Goal: Transaction & Acquisition: Purchase product/service

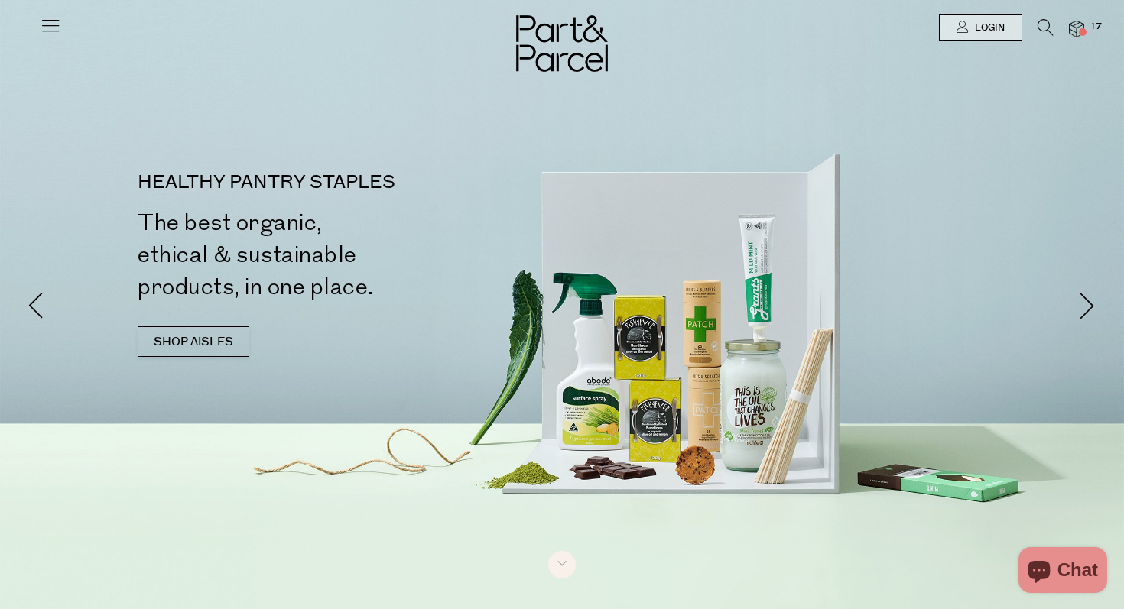
click at [1073, 24] on img at bounding box center [1076, 30] width 15 height 18
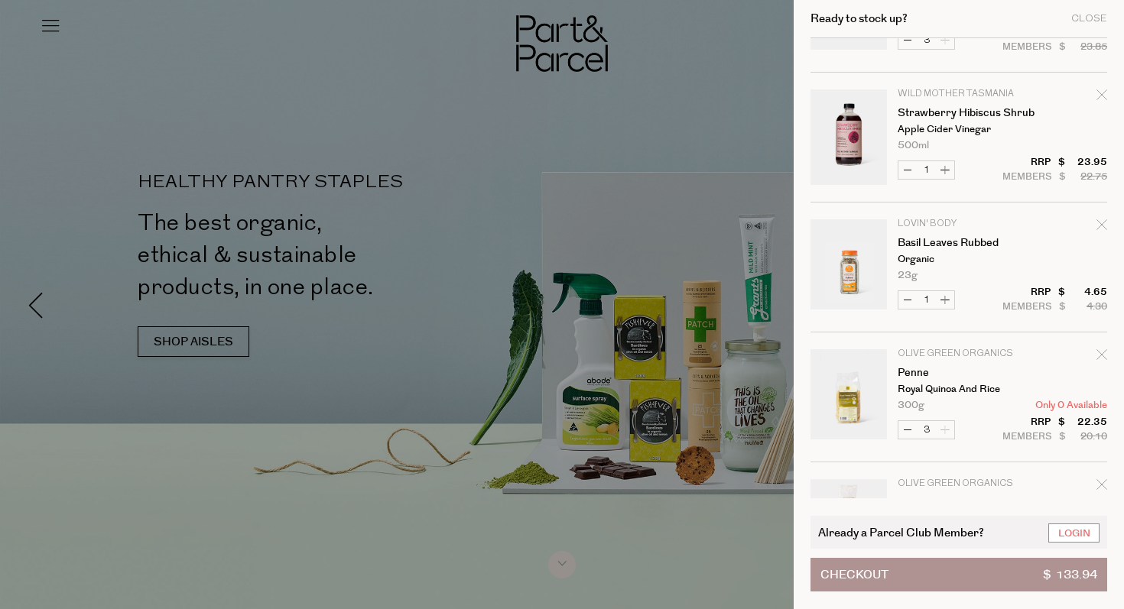
scroll to position [628, 0]
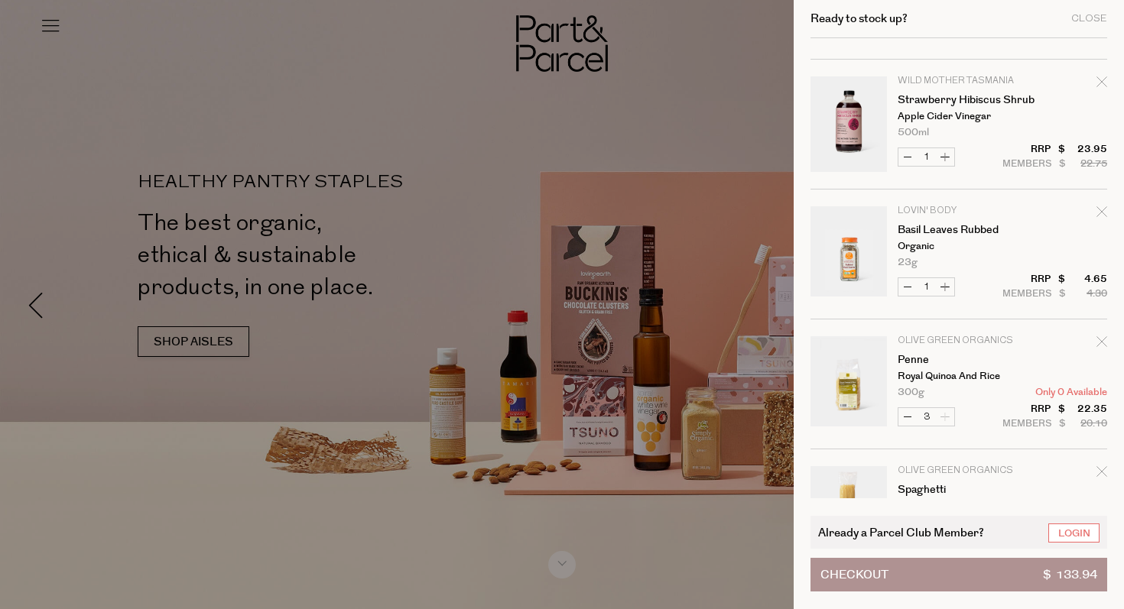
click at [1098, 81] on icon "Remove Strawberry Hibiscus Shrub" at bounding box center [1101, 81] width 10 height 10
type input "Add Membership"
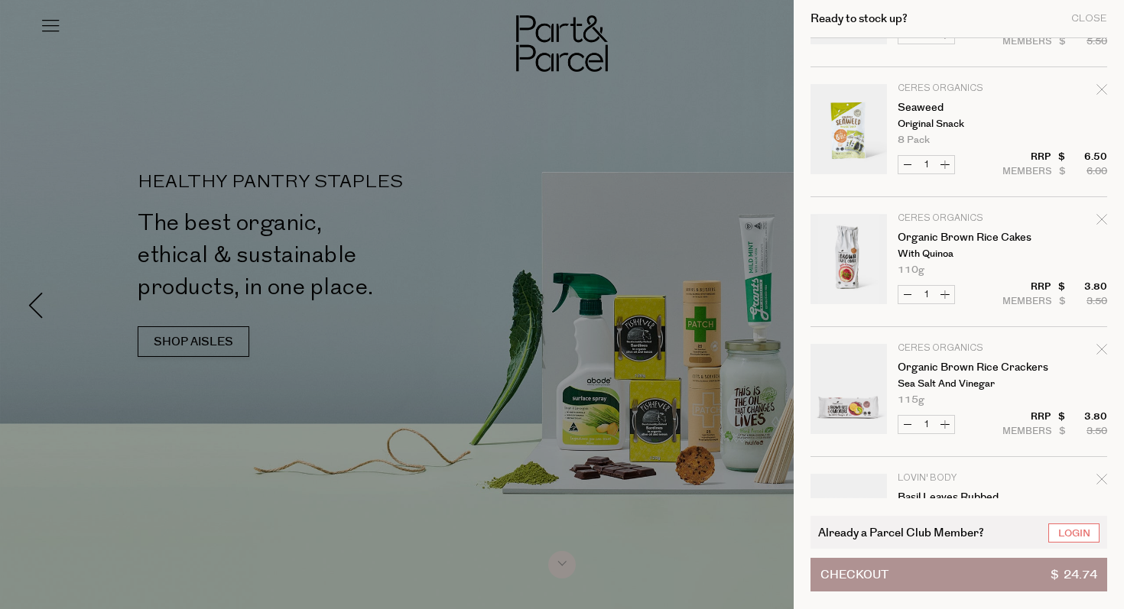
scroll to position [0, 0]
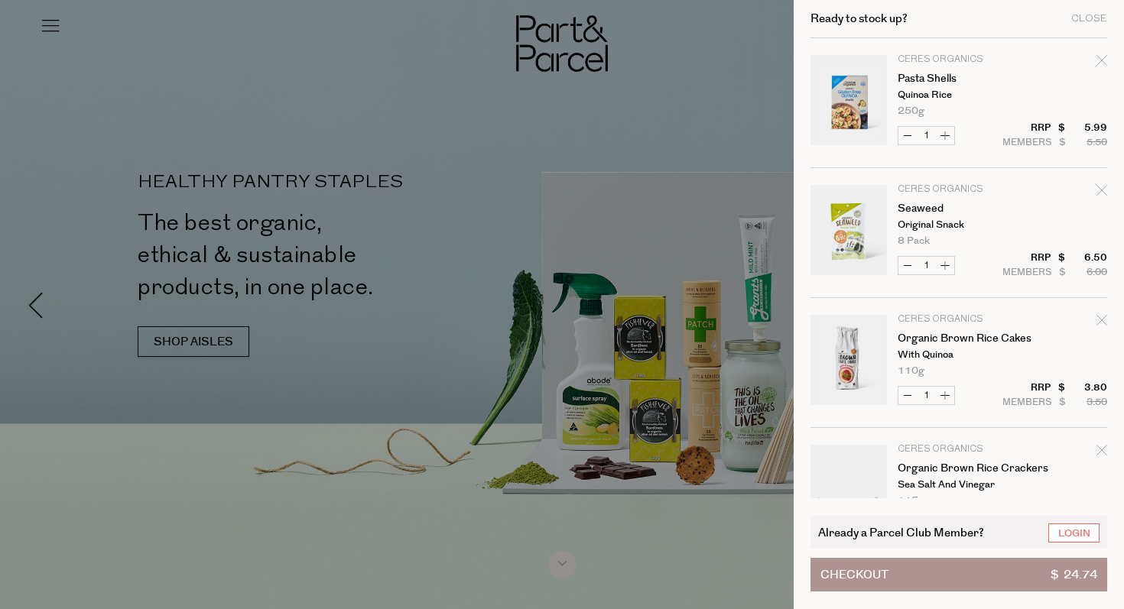
click at [713, 86] on div at bounding box center [562, 304] width 1124 height 609
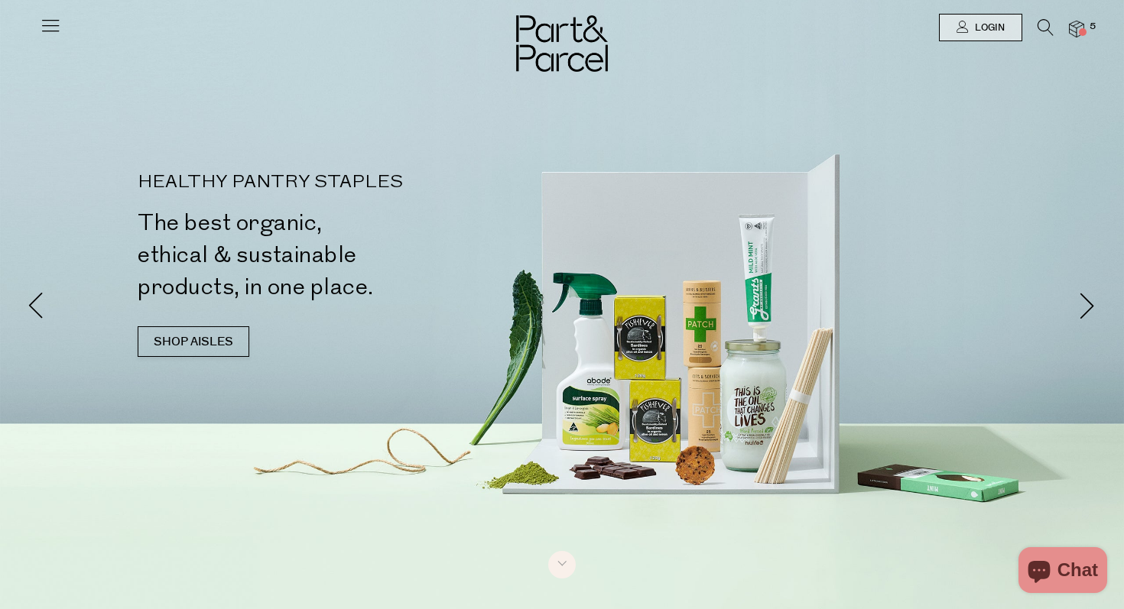
click at [1045, 27] on icon at bounding box center [1045, 27] width 16 height 17
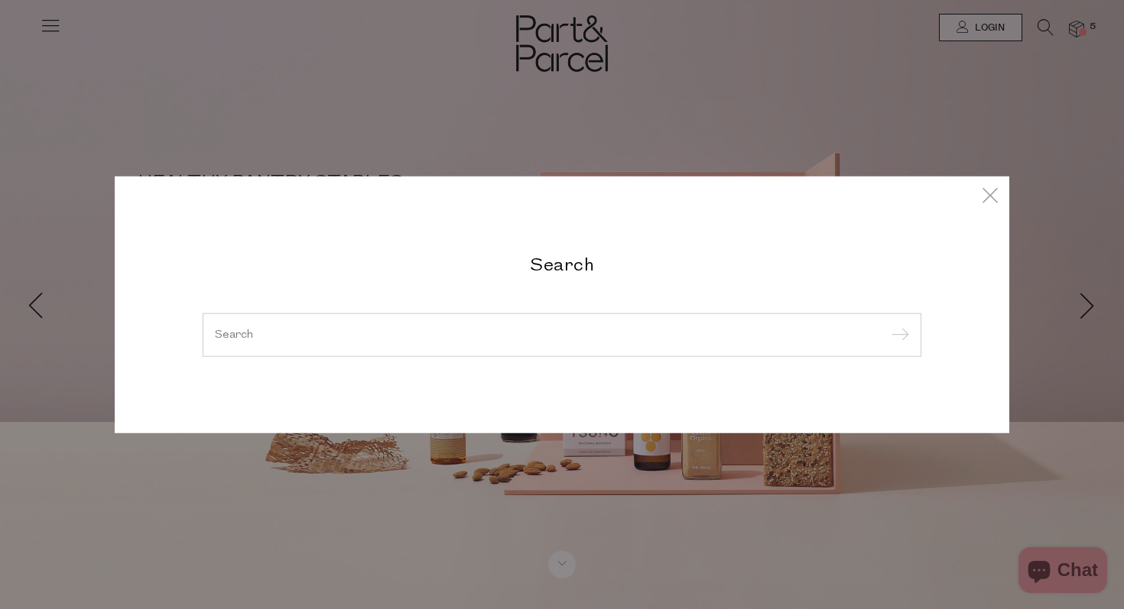
click at [446, 332] on input "search" at bounding box center [562, 334] width 694 height 11
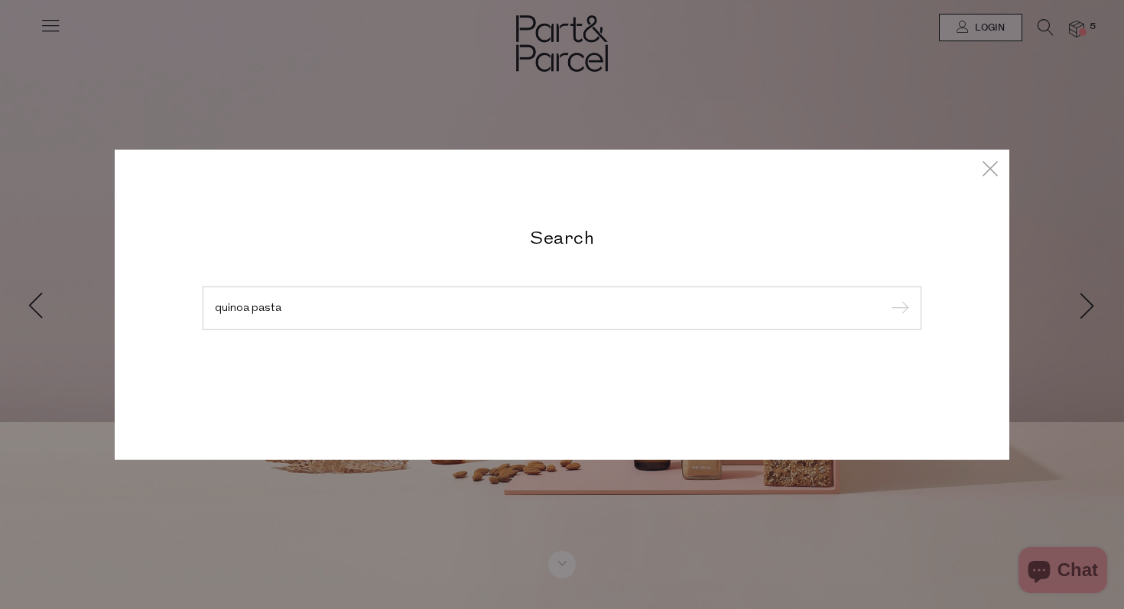
type input "quinoa pasta"
click at [886, 297] on input "submit" at bounding box center [897, 308] width 23 height 23
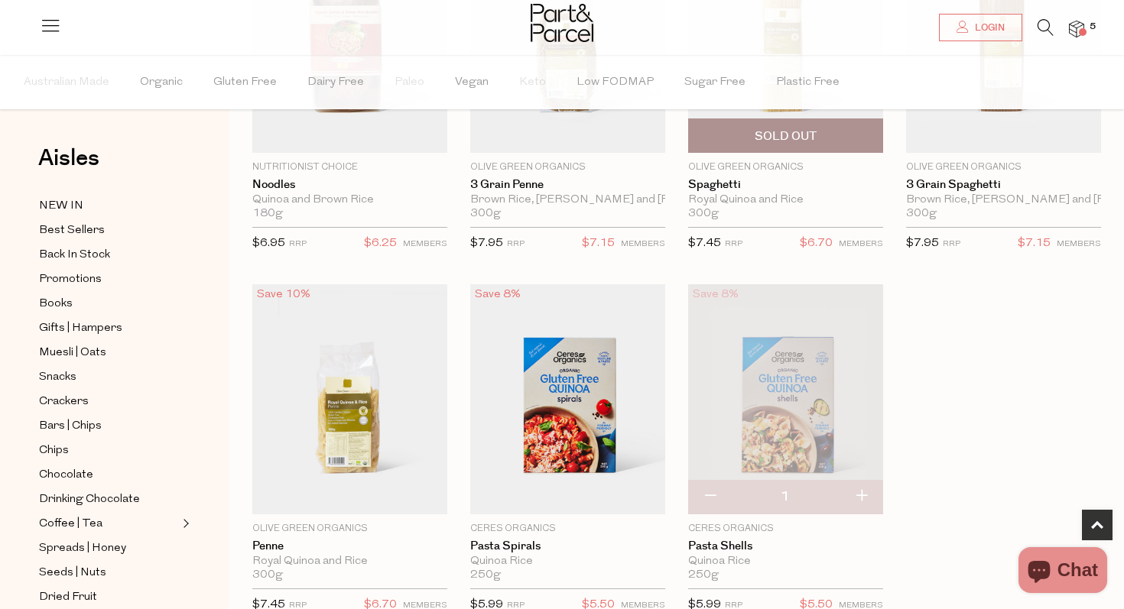
scroll to position [1013, 0]
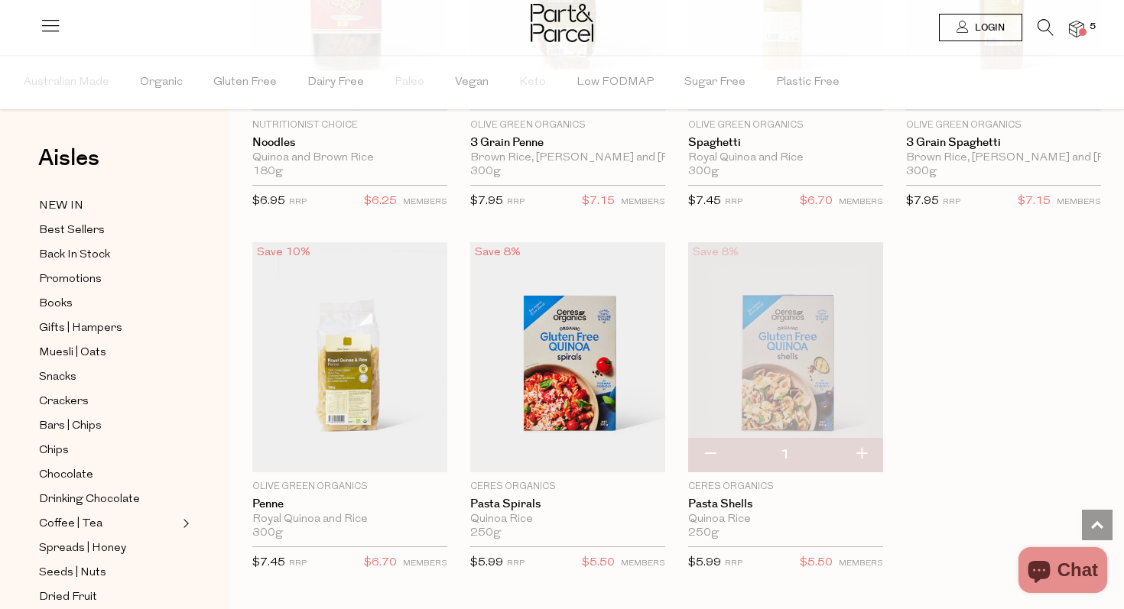
click at [966, 33] on link "Login" at bounding box center [980, 28] width 83 height 28
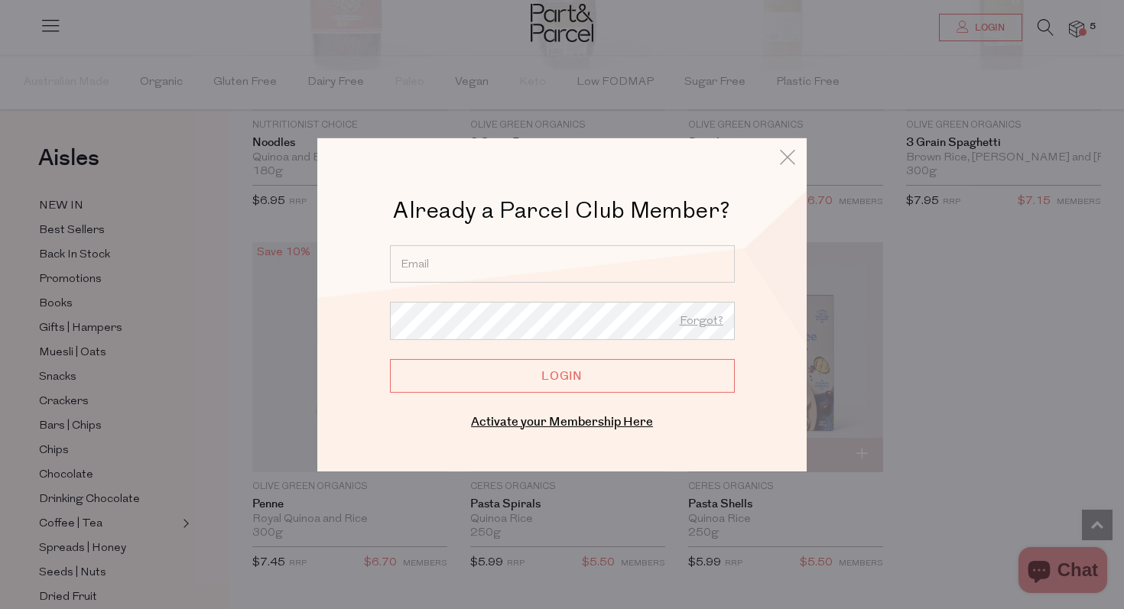
click at [622, 272] on input "email" at bounding box center [562, 263] width 345 height 37
type input "[PERSON_NAME][EMAIL_ADDRESS][DOMAIN_NAME]"
click at [390, 359] on input "Login" at bounding box center [562, 376] width 345 height 34
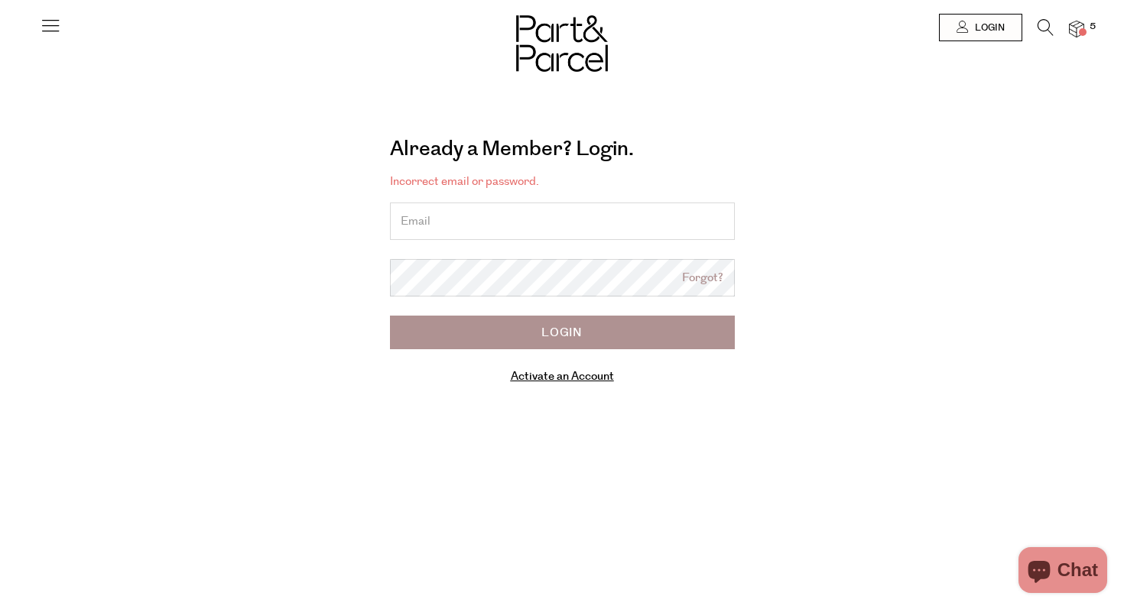
click at [489, 228] on input "email" at bounding box center [562, 221] width 345 height 37
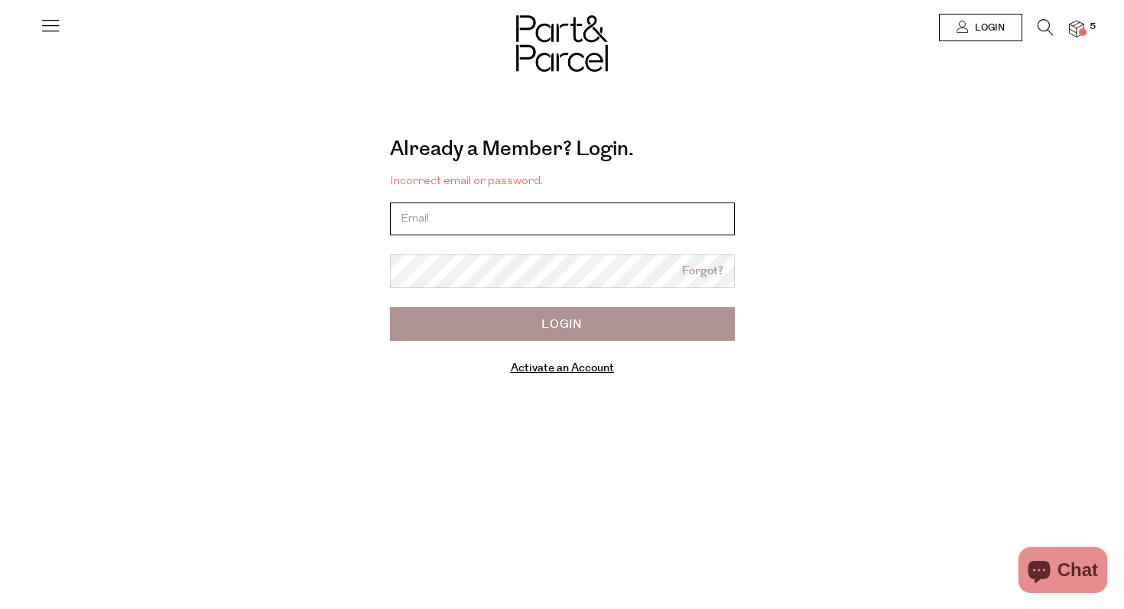
click at [479, 216] on input "email" at bounding box center [562, 219] width 345 height 33
type input "[PERSON_NAME][EMAIL_ADDRESS][DOMAIN_NAME]"
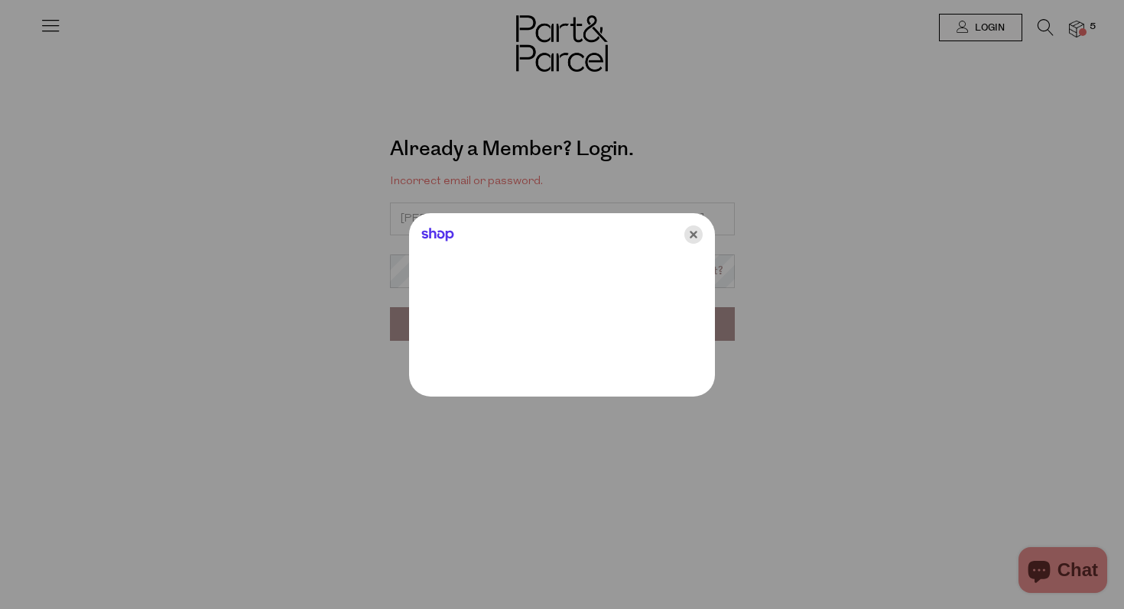
click at [693, 235] on icon "Close" at bounding box center [693, 235] width 18 height 18
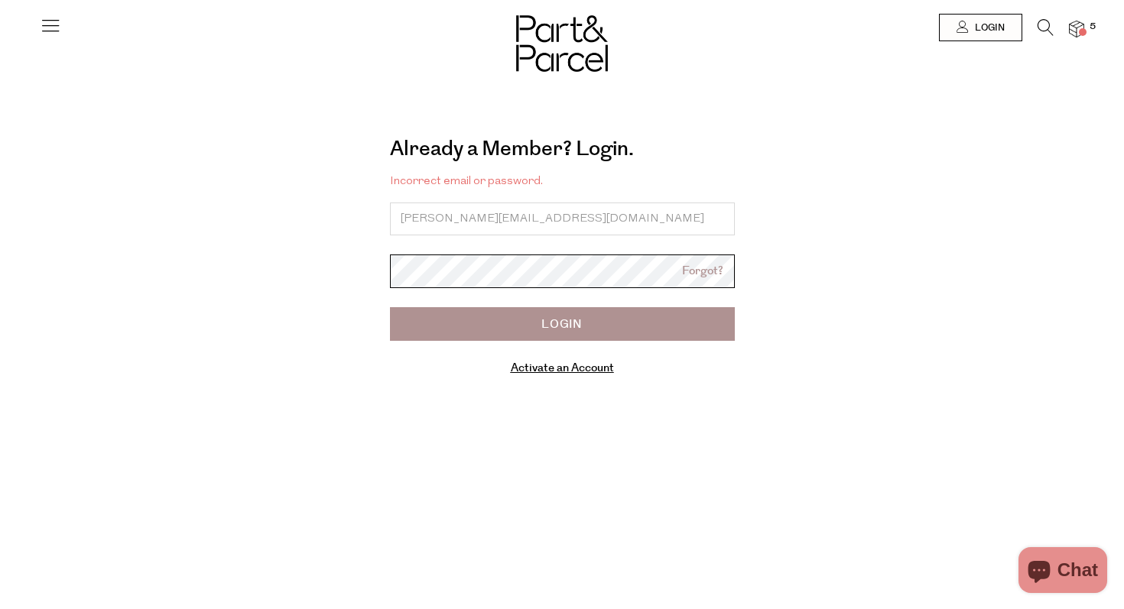
click at [390, 307] on input "Login" at bounding box center [562, 324] width 345 height 34
click at [597, 337] on input "Login" at bounding box center [562, 324] width 345 height 34
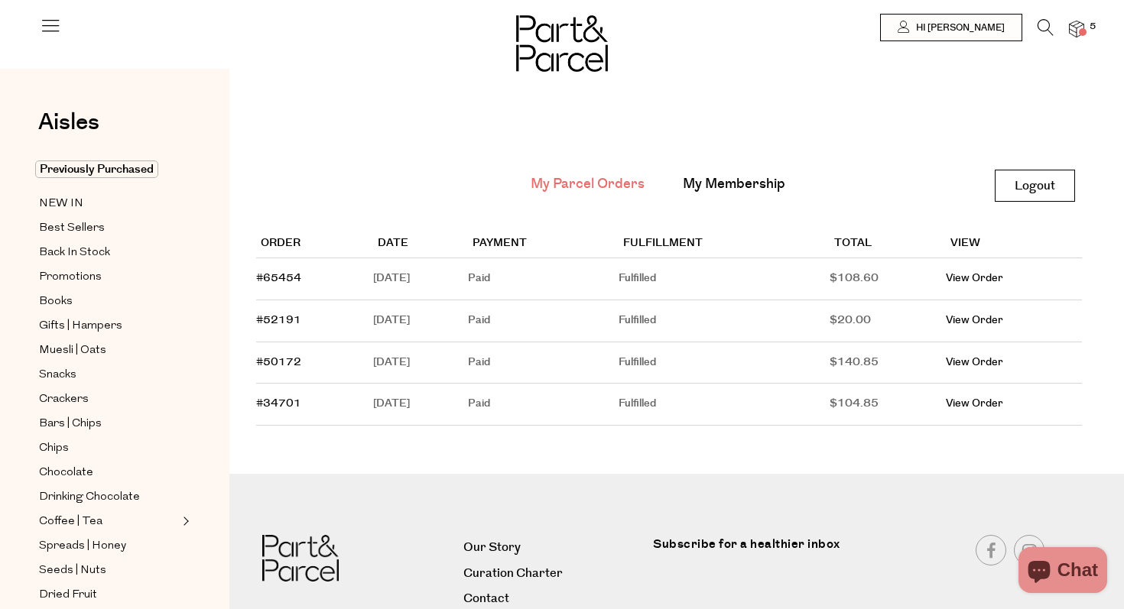
click at [1076, 27] on img at bounding box center [1076, 30] width 15 height 18
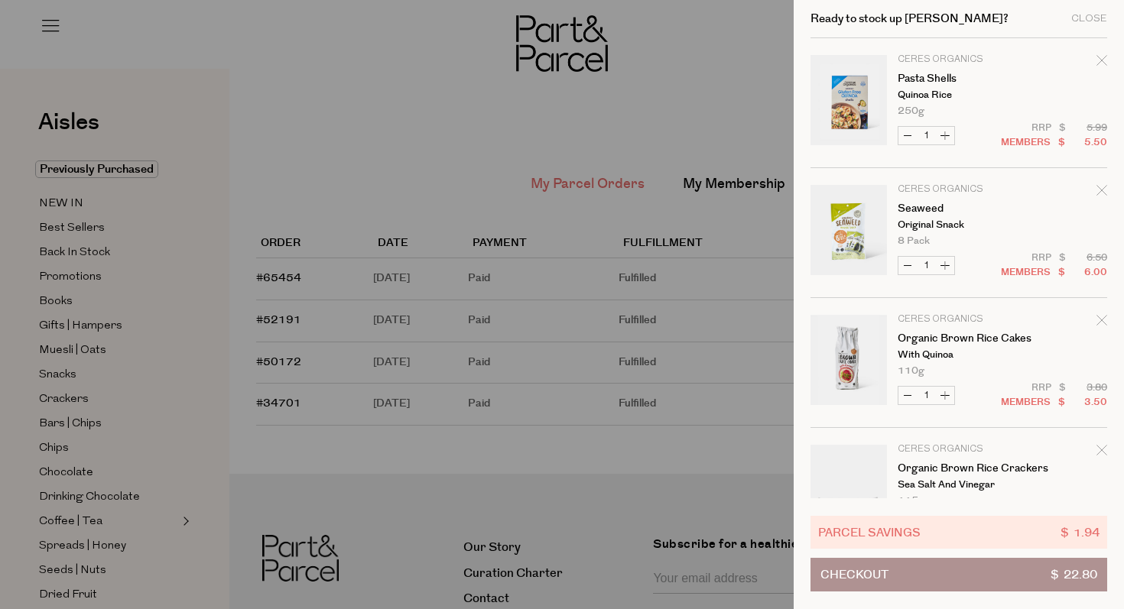
click at [739, 98] on div at bounding box center [562, 304] width 1124 height 609
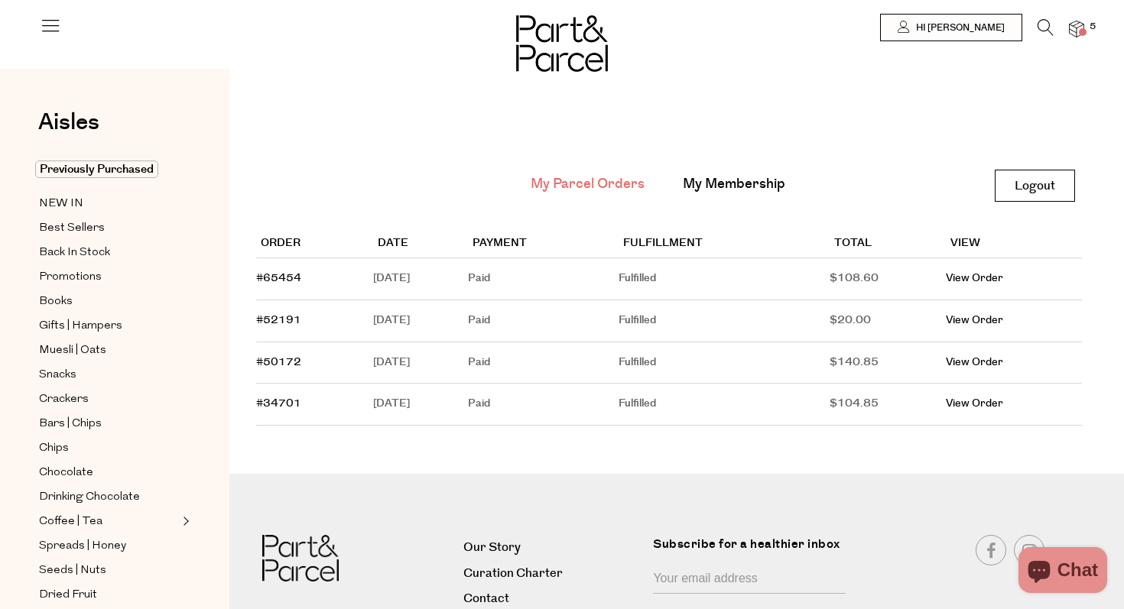
click at [1050, 29] on icon at bounding box center [1045, 27] width 16 height 17
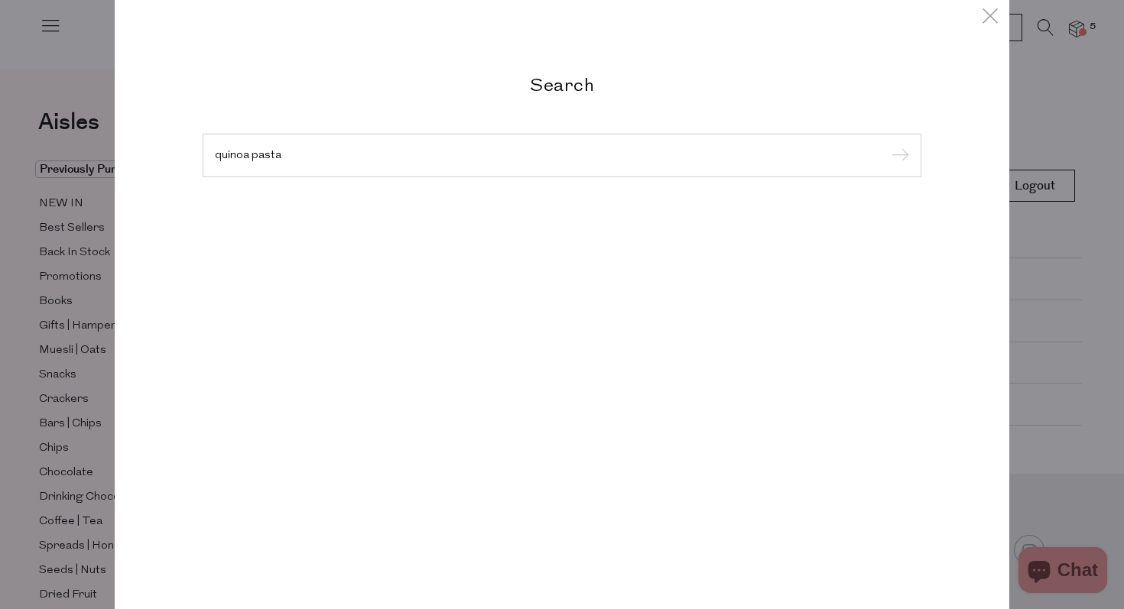
type input "quinoa pasta"
click at [886, 144] on input "submit" at bounding box center [897, 155] width 23 height 23
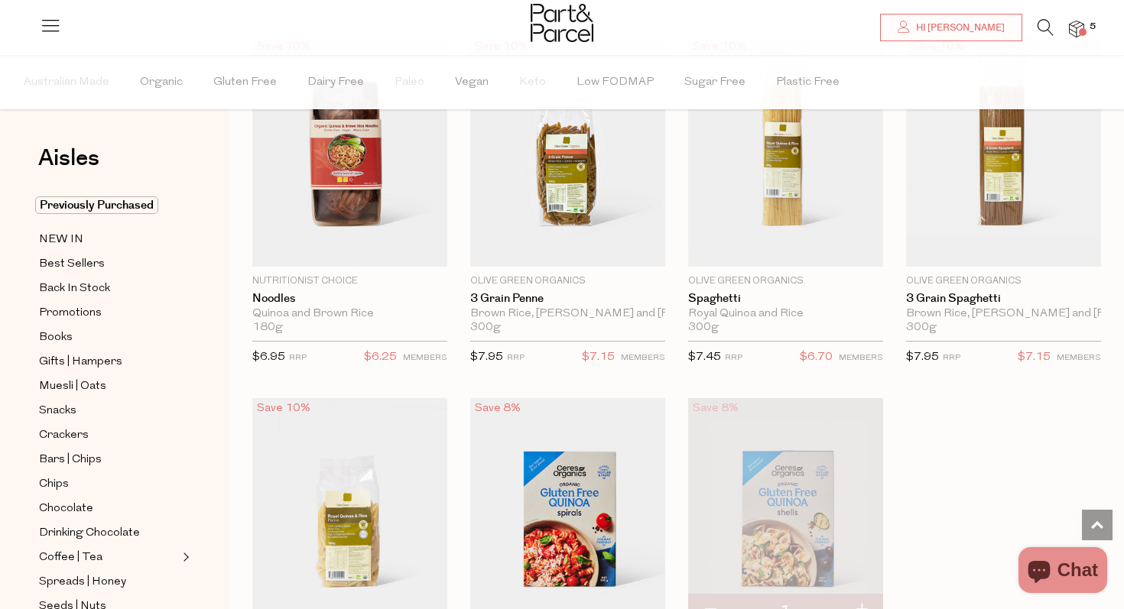
scroll to position [858, 0]
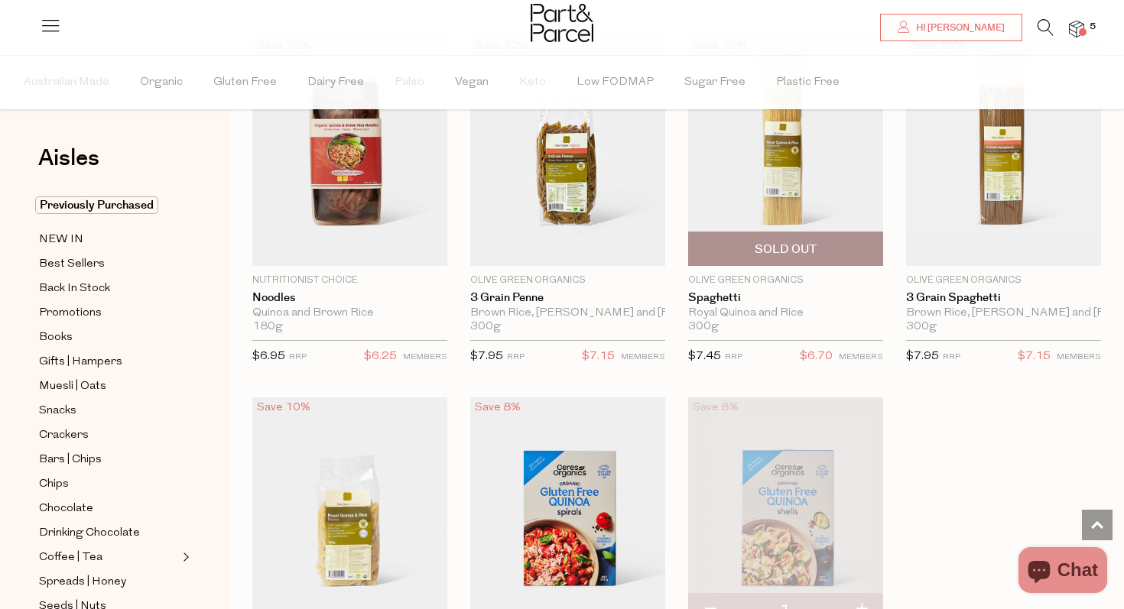
click at [774, 179] on img at bounding box center [785, 151] width 195 height 230
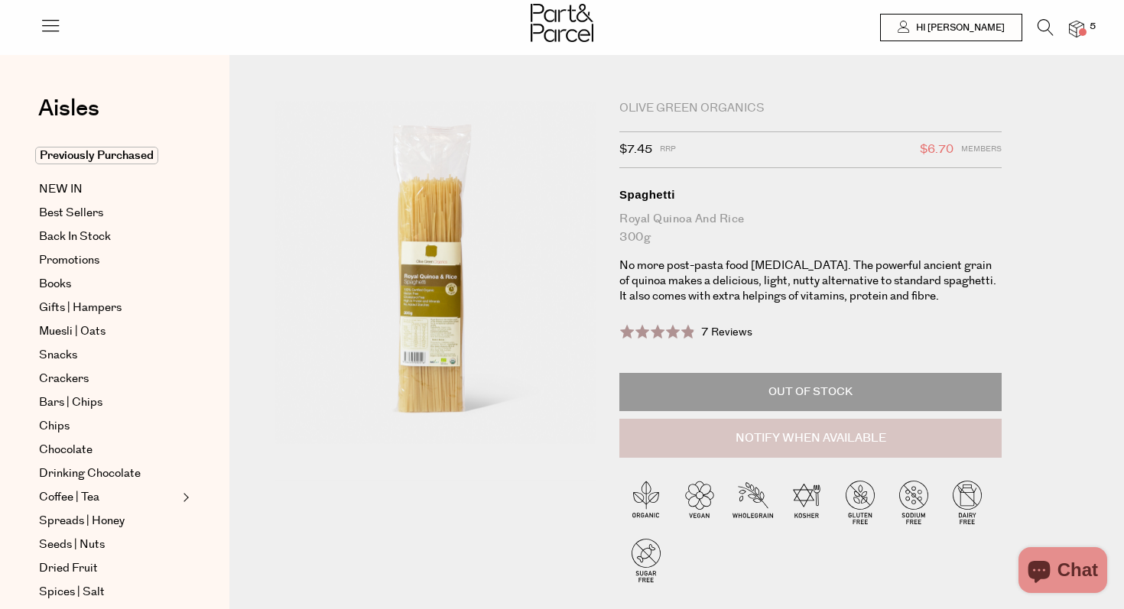
click at [769, 449] on button "Notify When Available" at bounding box center [810, 439] width 382 height 40
type input "Notify when available"
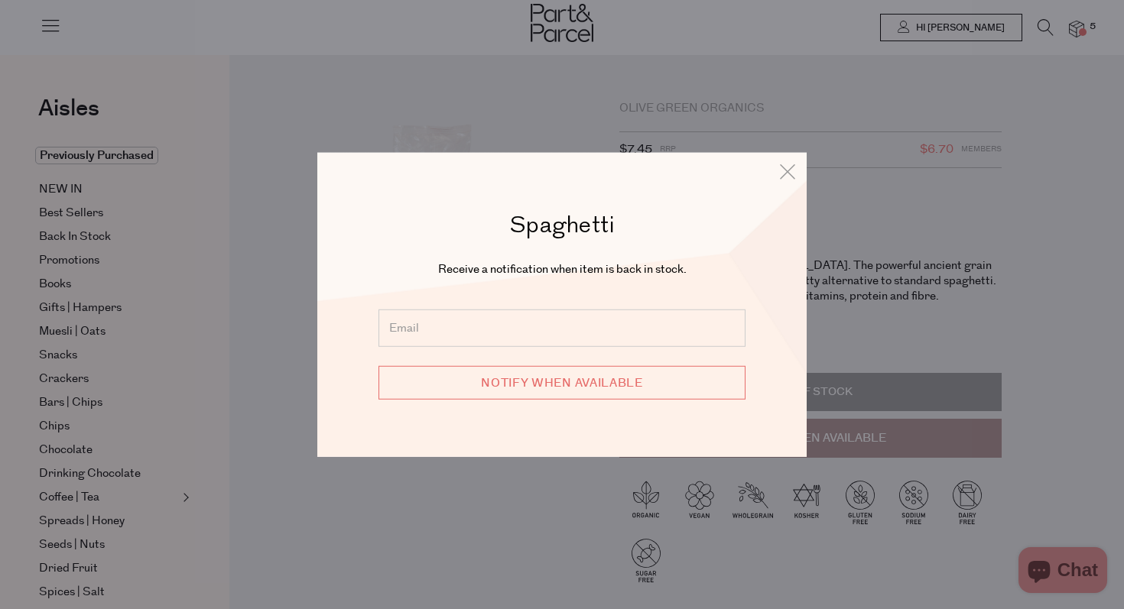
click at [620, 335] on input "email" at bounding box center [561, 328] width 367 height 37
type input "emilia_sutton@hotmail.com"
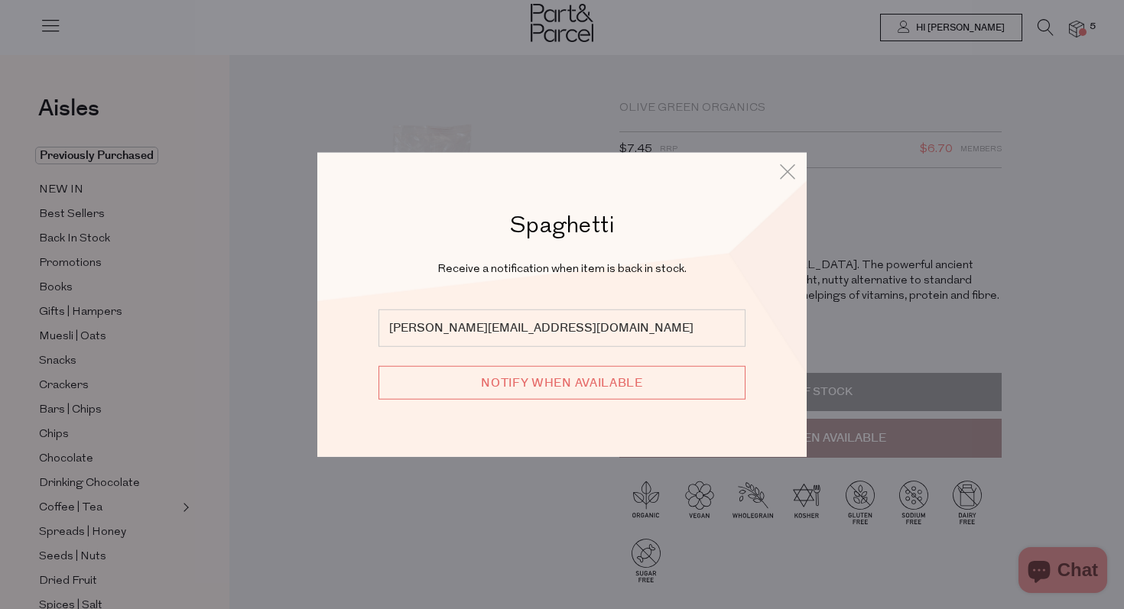
click at [563, 394] on input "Notify when available" at bounding box center [561, 383] width 367 height 34
type input "We will be in touch"
click at [785, 179] on icon at bounding box center [787, 171] width 23 height 22
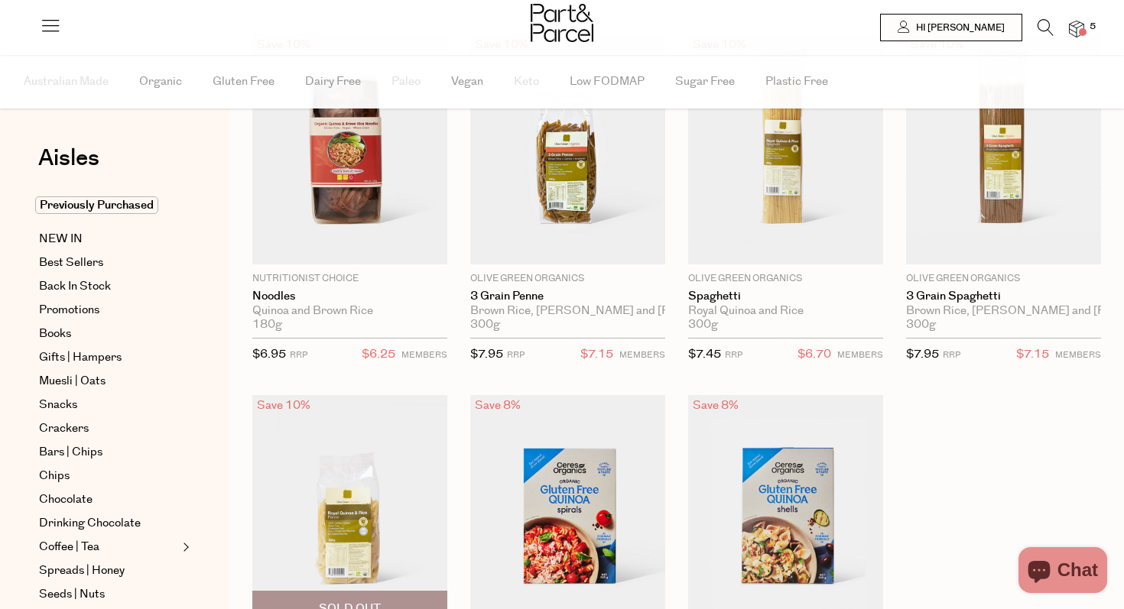
click at [383, 450] on img at bounding box center [349, 510] width 195 height 230
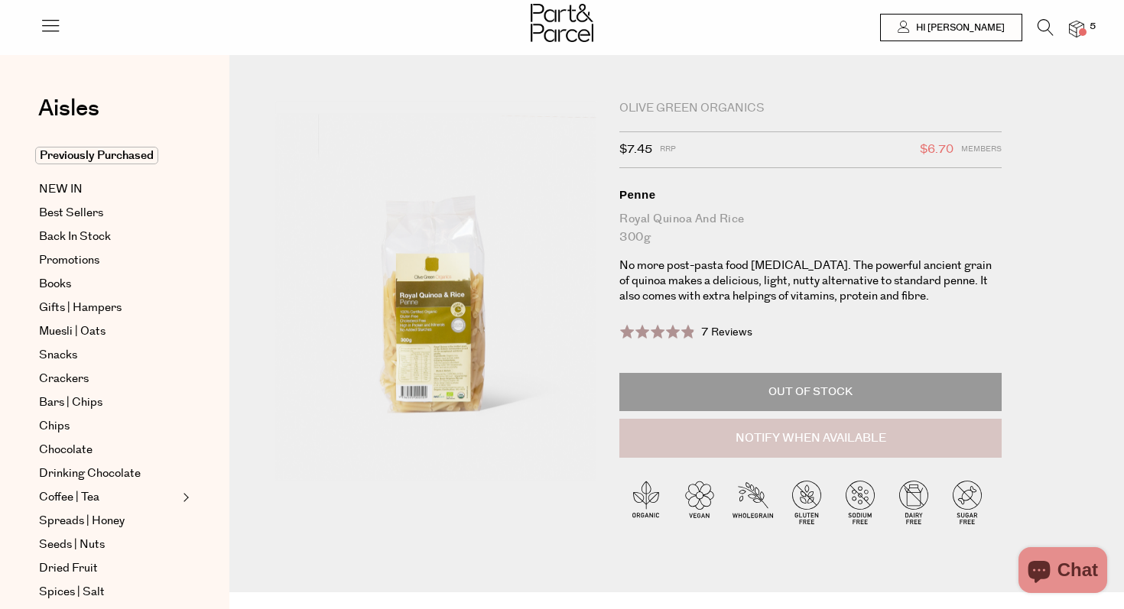
click at [737, 446] on button "Notify When Available" at bounding box center [810, 439] width 382 height 40
type input "Notify when available"
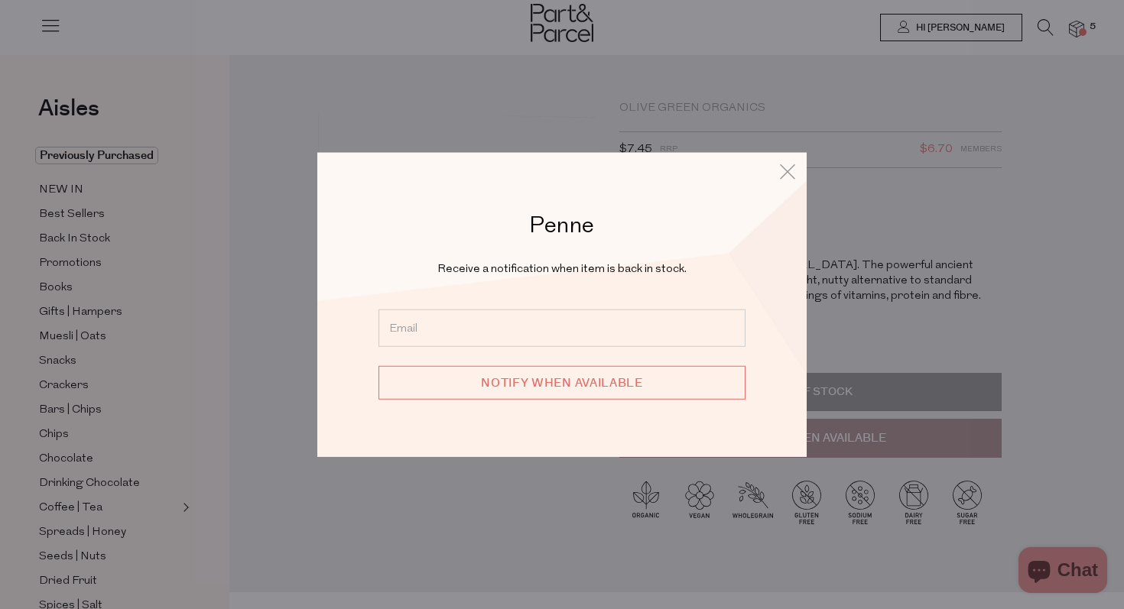
click at [538, 329] on input "email" at bounding box center [561, 328] width 367 height 37
type input "emilia_sutton@hotmail.com"
click at [559, 389] on input "Notify when available" at bounding box center [561, 383] width 367 height 34
type input "We will be in touch"
click at [786, 173] on icon at bounding box center [787, 171] width 23 height 22
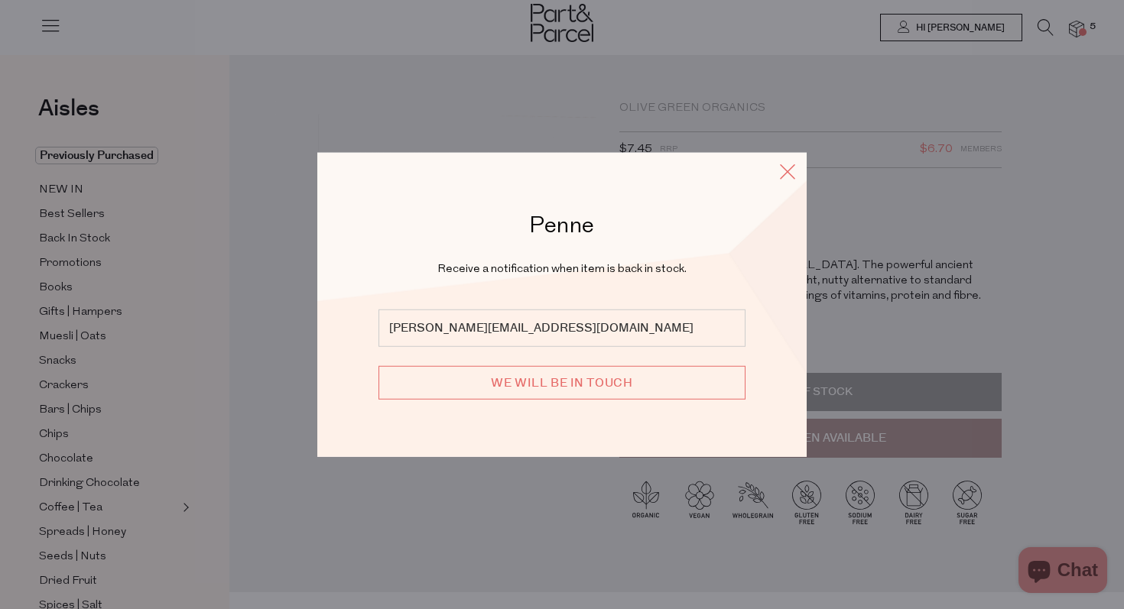
click at [788, 165] on icon at bounding box center [787, 171] width 23 height 22
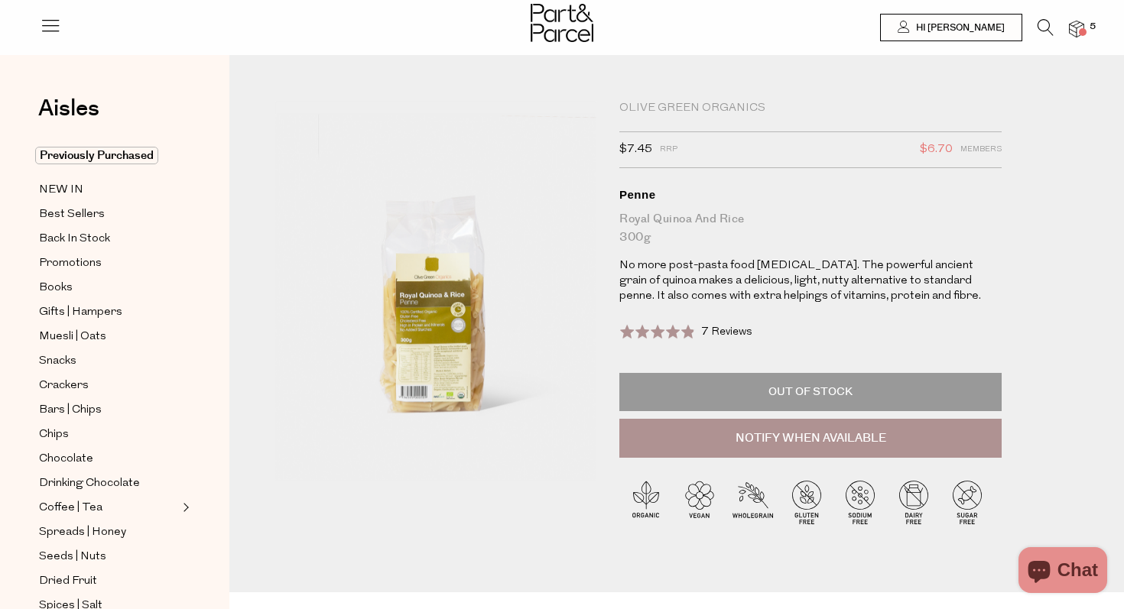
click at [1044, 22] on icon at bounding box center [1045, 27] width 16 height 17
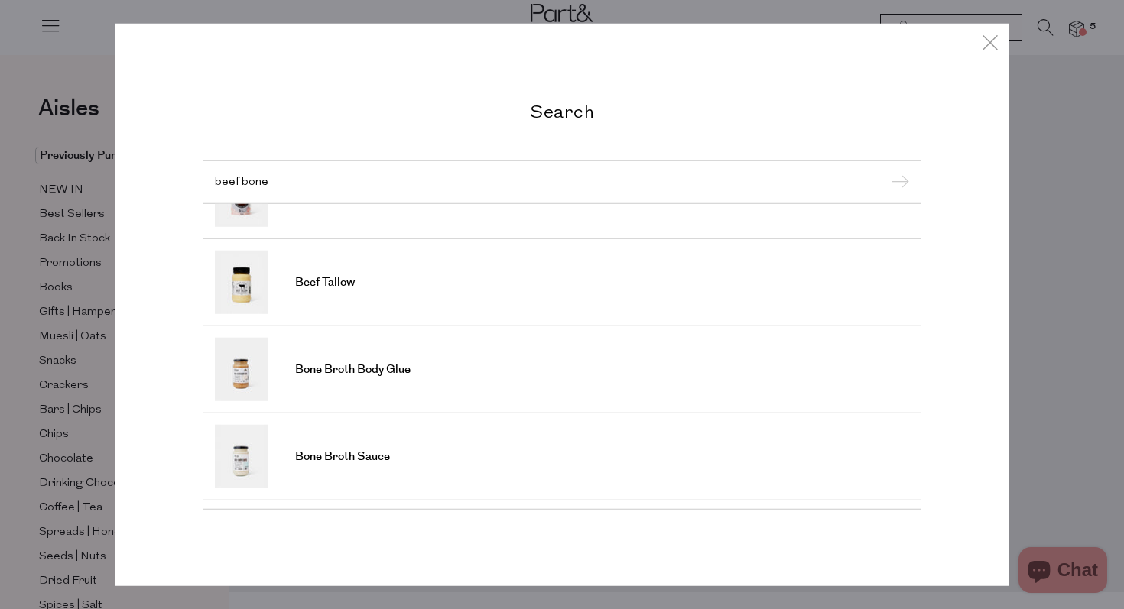
scroll to position [141, 0]
type input "beef bone"
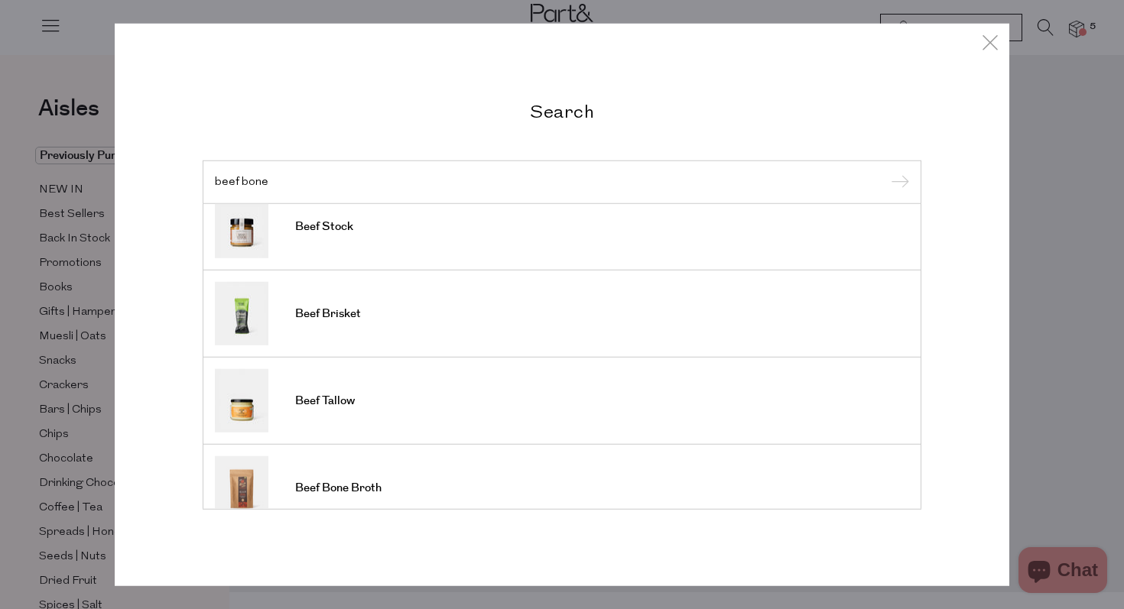
scroll to position [566, 0]
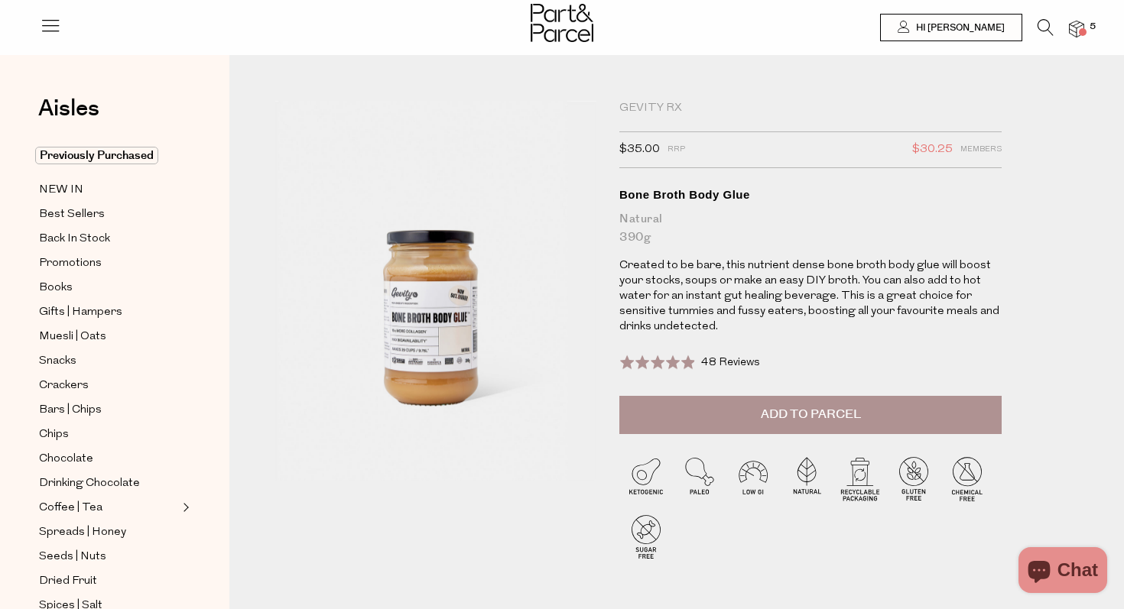
click at [749, 418] on button "Add to Parcel" at bounding box center [810, 415] width 382 height 38
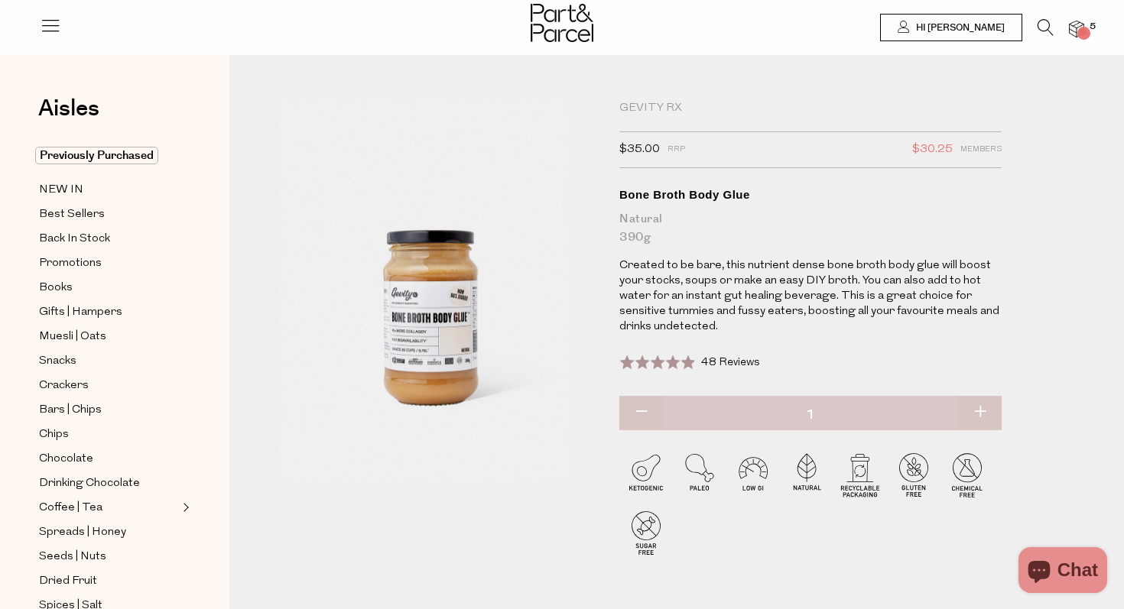
click at [1040, 31] on icon at bounding box center [1045, 27] width 16 height 17
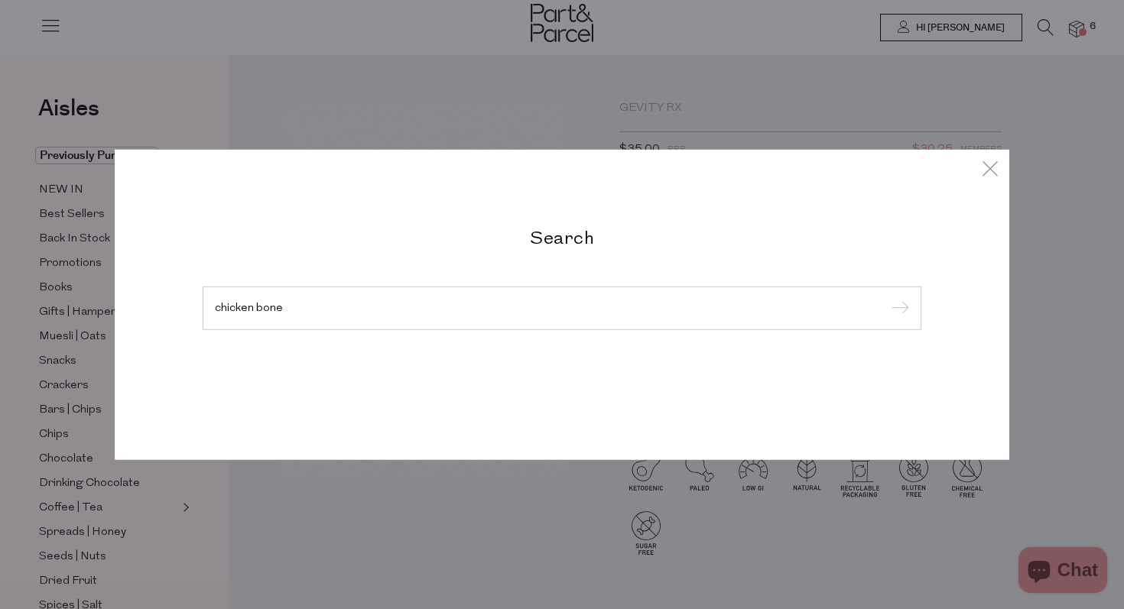
type input "chicken bone"
click at [886, 297] on input "submit" at bounding box center [897, 308] width 23 height 23
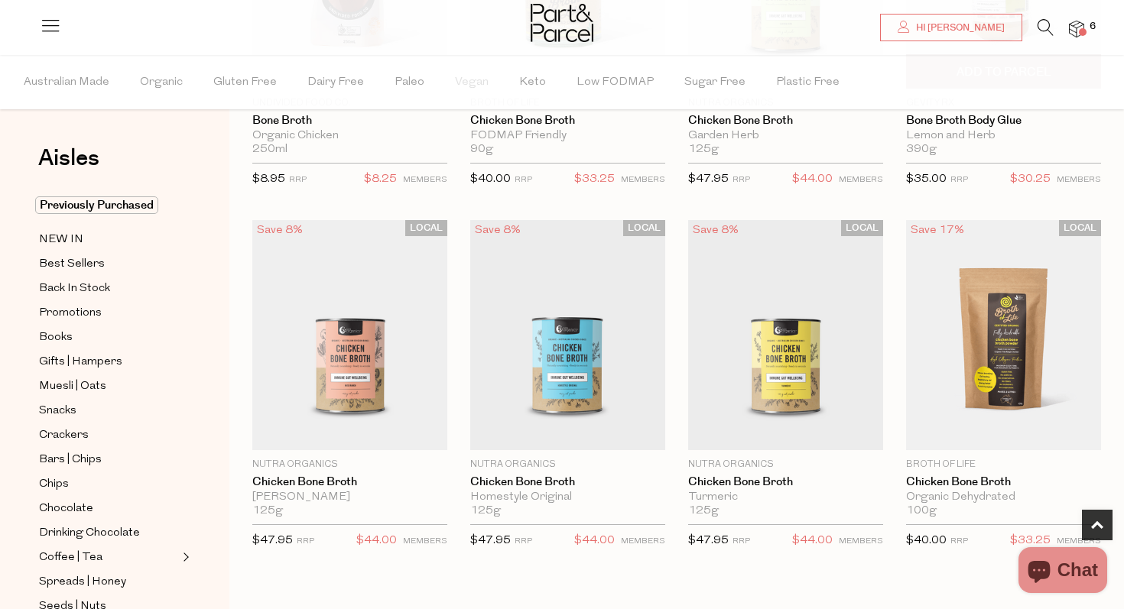
scroll to position [303, 0]
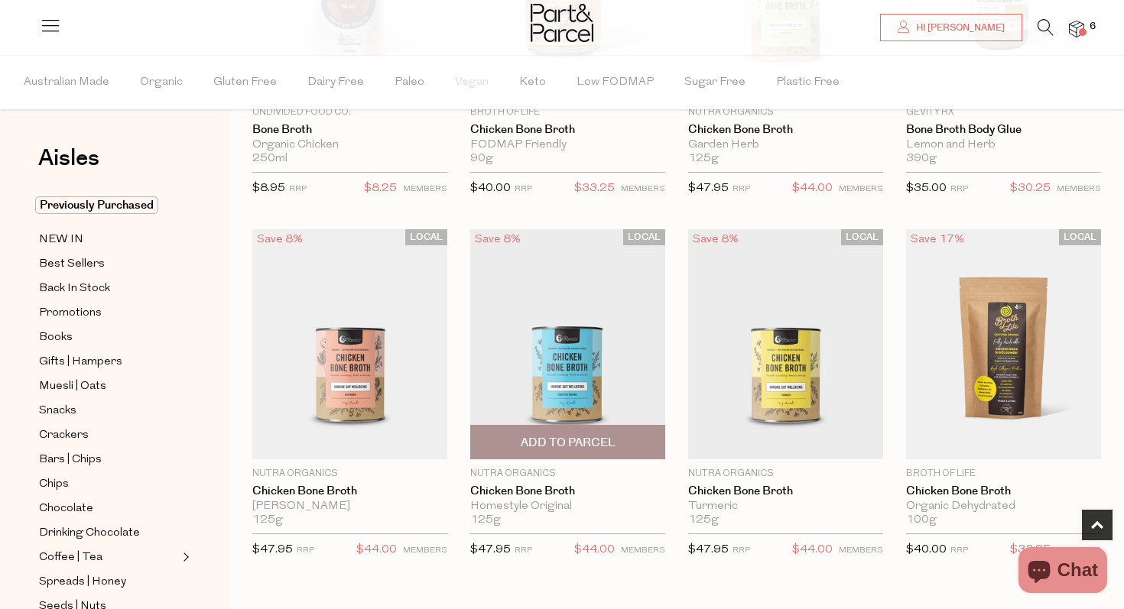
click at [553, 454] on span "Add To Parcel" at bounding box center [568, 442] width 186 height 33
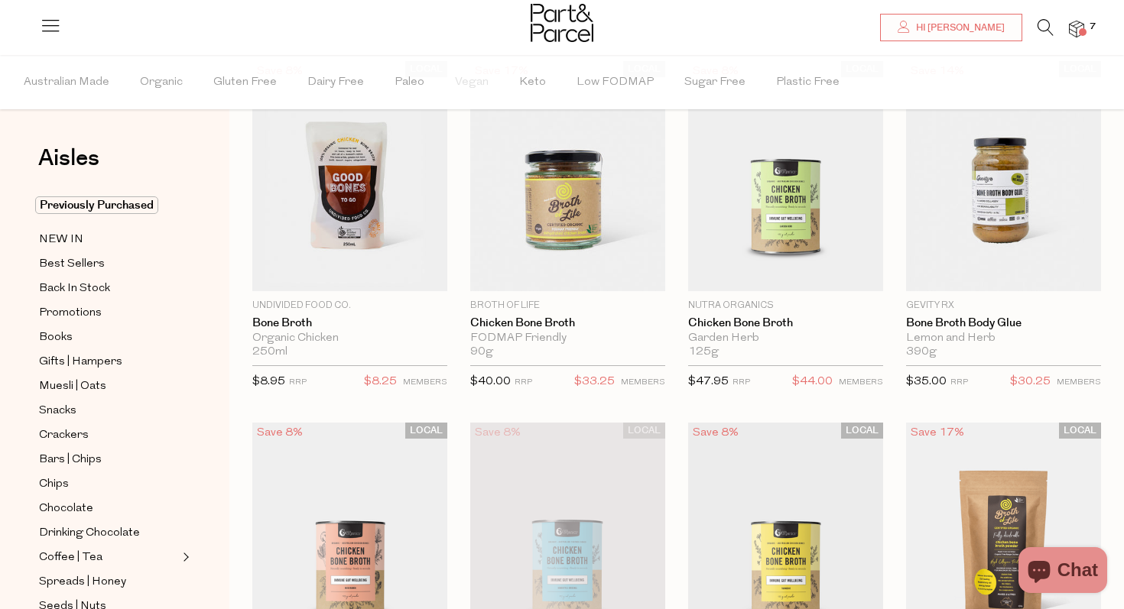
scroll to position [0, 0]
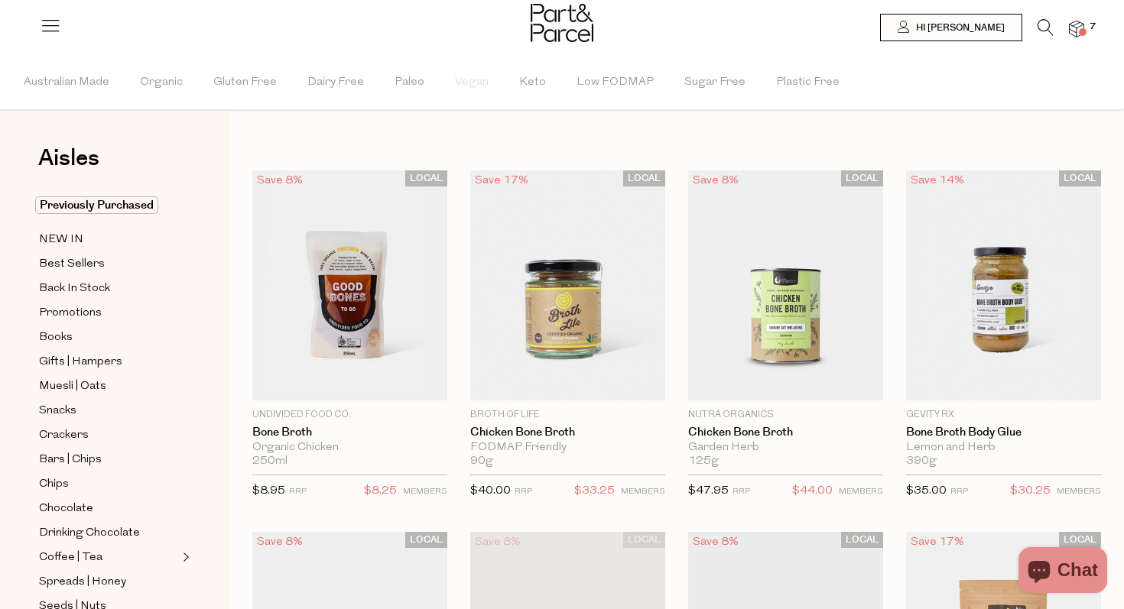
click at [1073, 30] on img at bounding box center [1076, 30] width 15 height 18
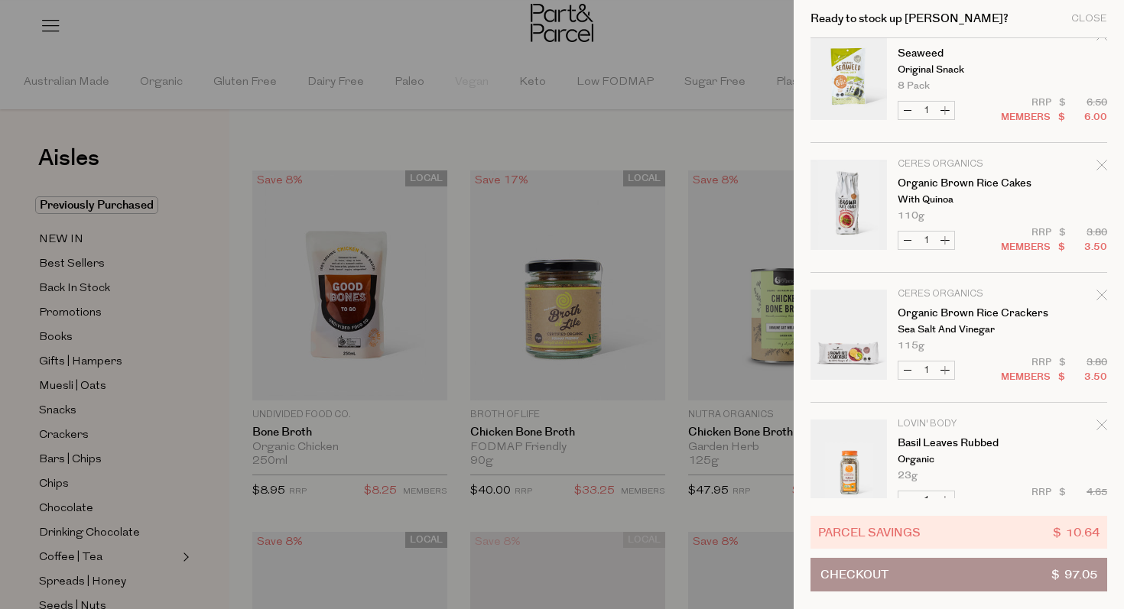
scroll to position [414, 0]
click at [1101, 169] on icon "Remove Organic Brown Rice Cakes" at bounding box center [1101, 166] width 11 height 11
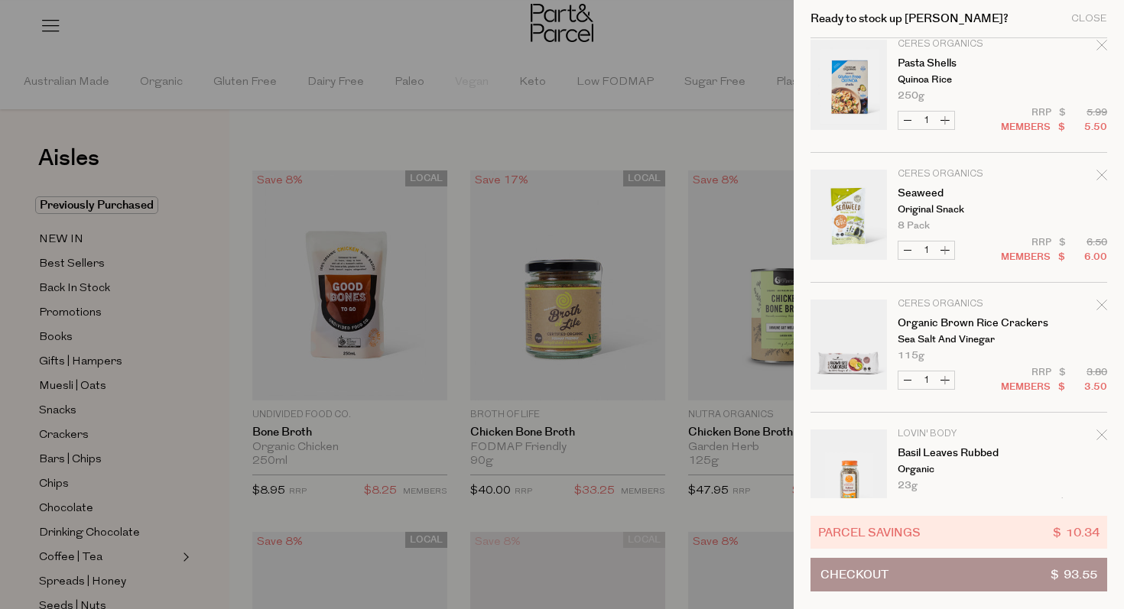
scroll to position [289, 0]
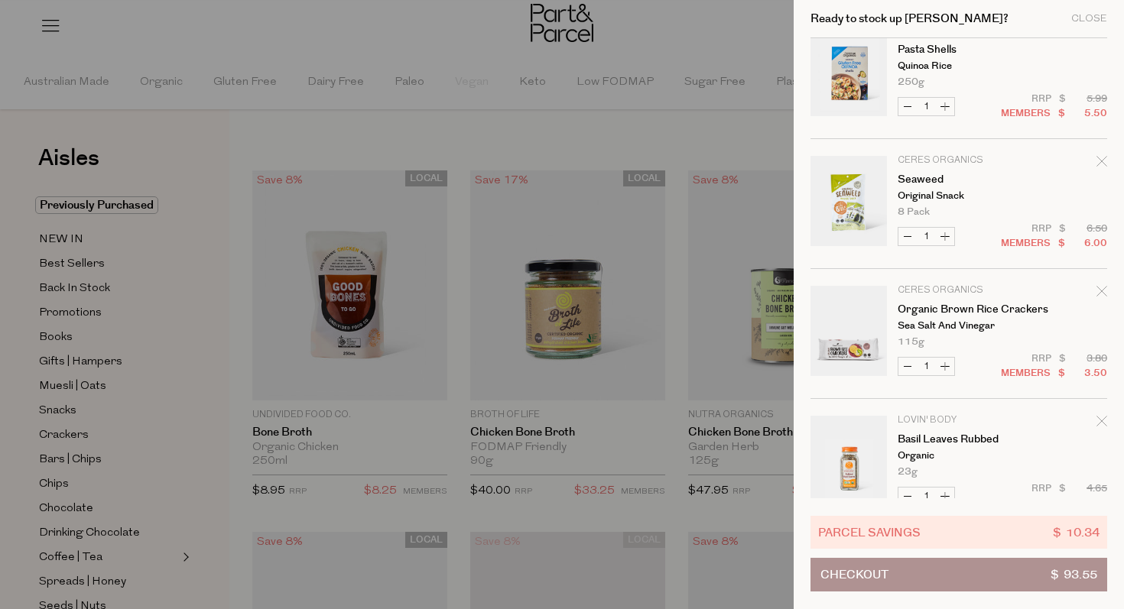
click at [717, 135] on div at bounding box center [562, 304] width 1124 height 609
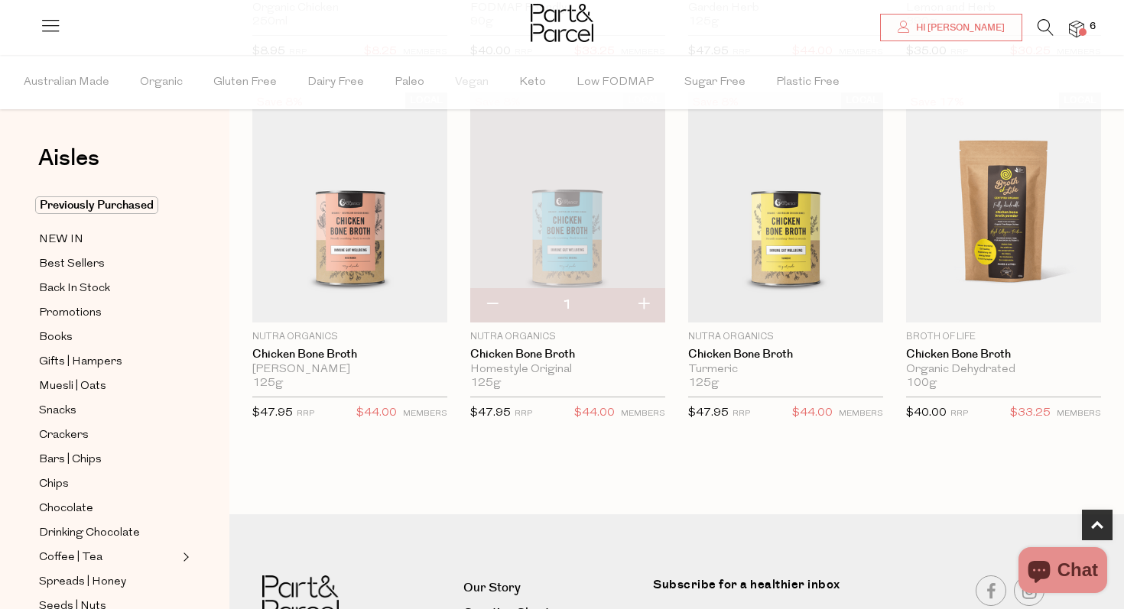
click at [1044, 26] on icon at bounding box center [1045, 27] width 16 height 17
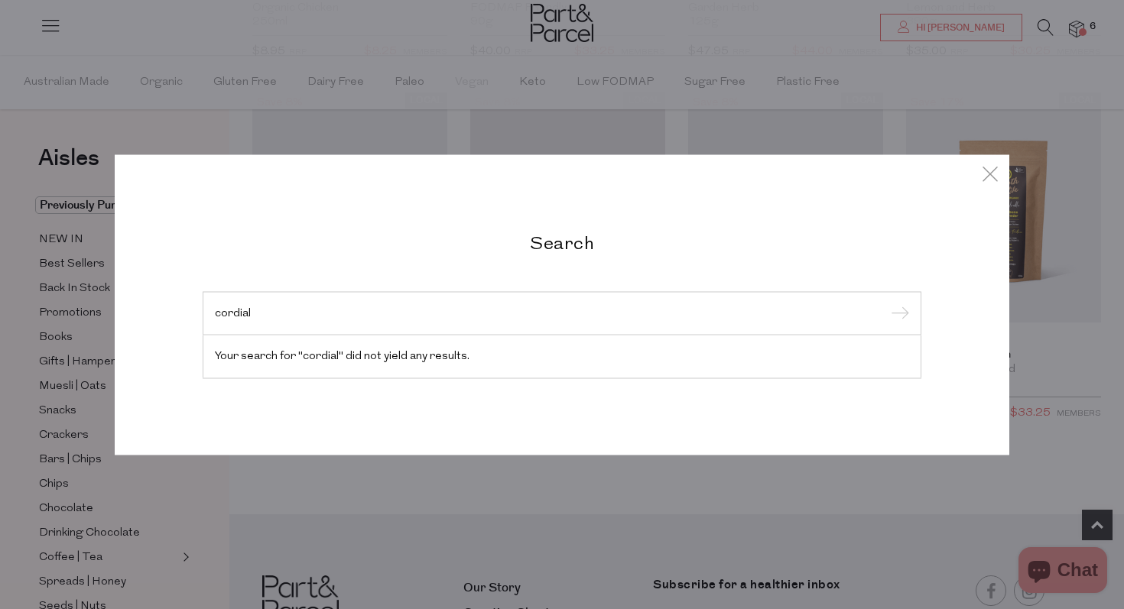
click at [235, 112] on div "Search cordial Your search for "cordial" did not yield any results." at bounding box center [562, 304] width 894 height 609
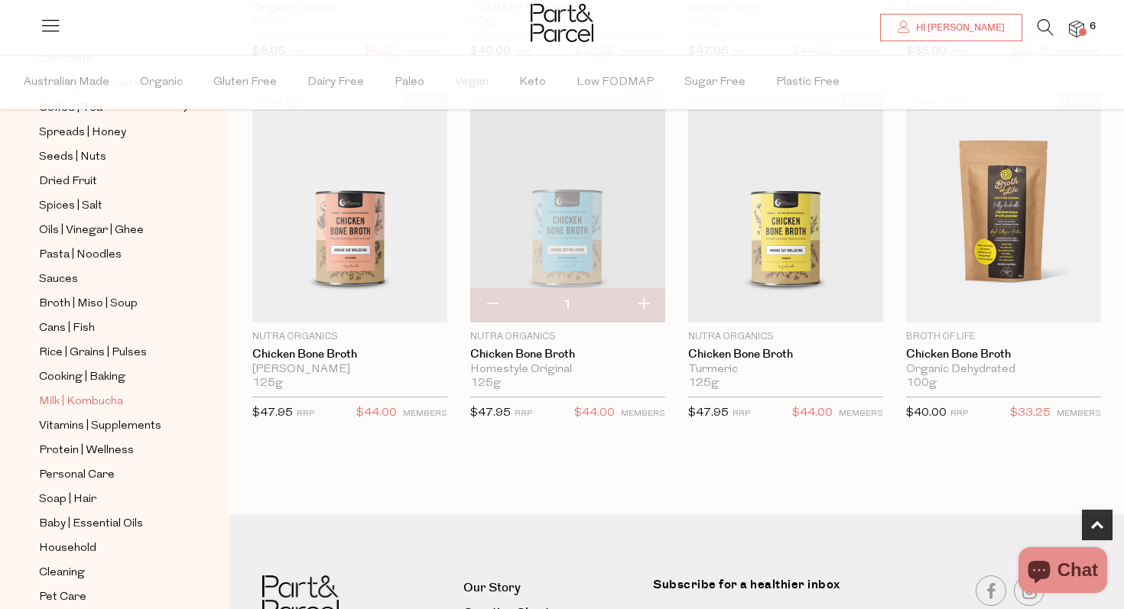
scroll to position [514, 0]
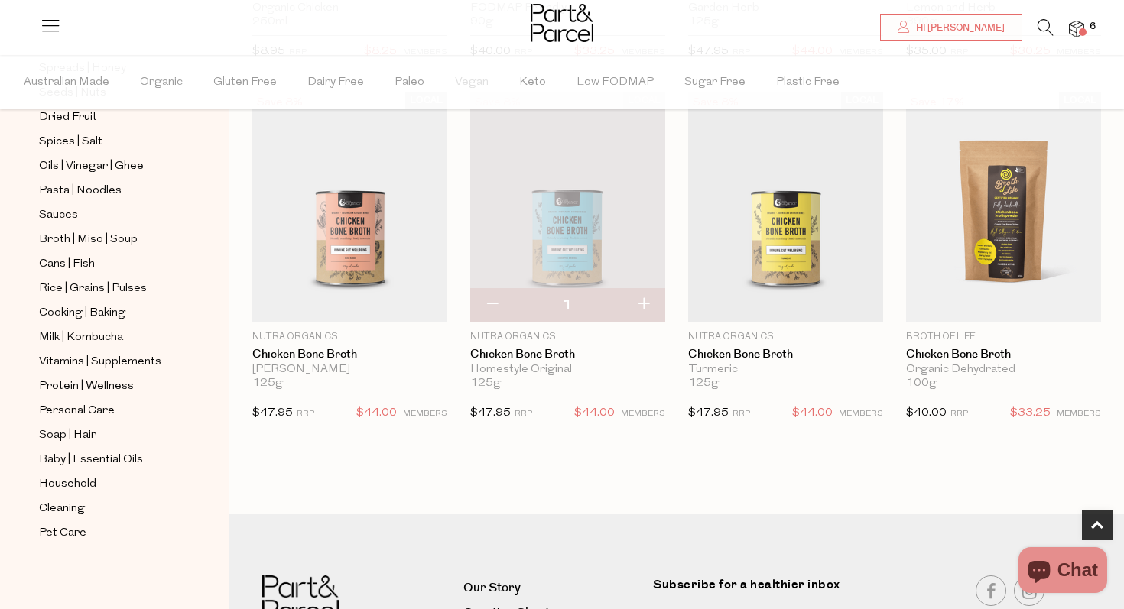
click at [1036, 35] on li at bounding box center [1037, 31] width 31 height 24
click at [1041, 25] on icon at bounding box center [1045, 27] width 16 height 17
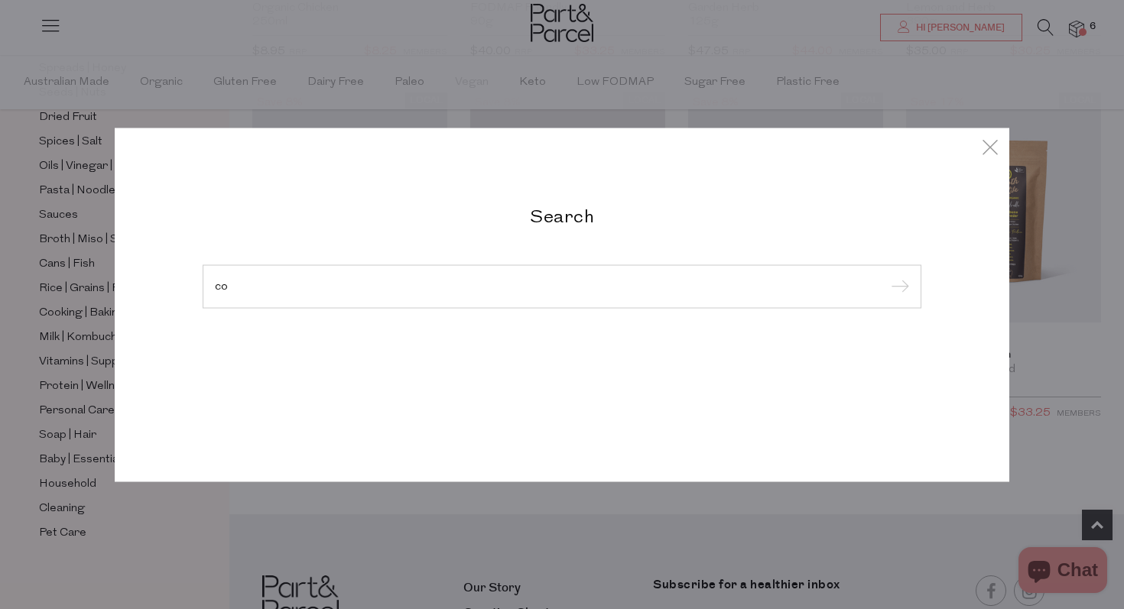
type input "c"
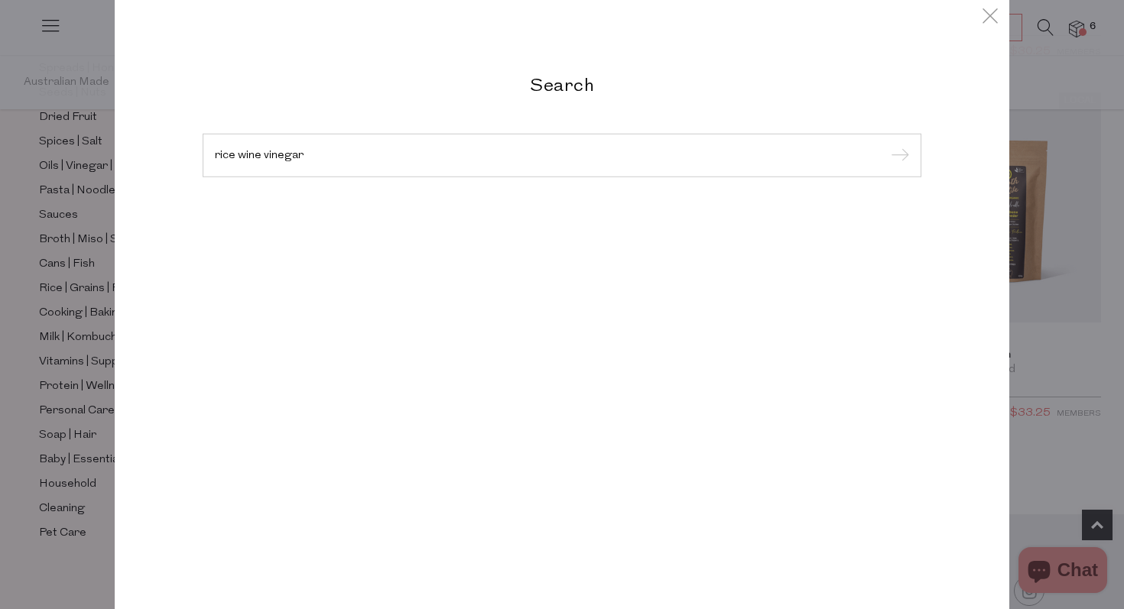
type input "rice wine vinegar"
click at [886, 144] on input "submit" at bounding box center [897, 155] width 23 height 23
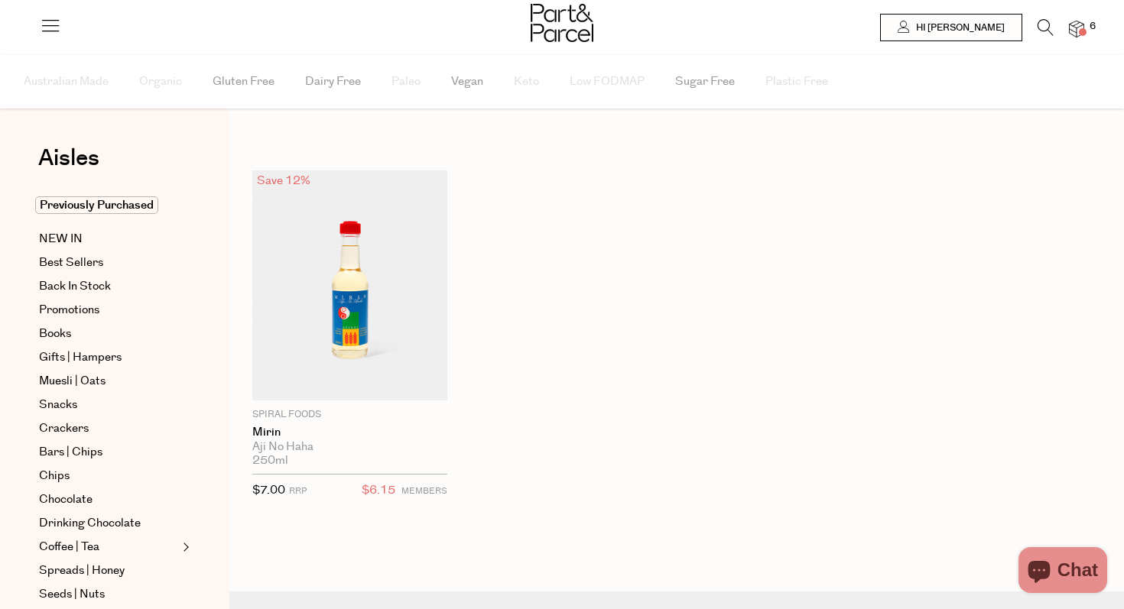
click at [1044, 26] on icon at bounding box center [1045, 27] width 16 height 17
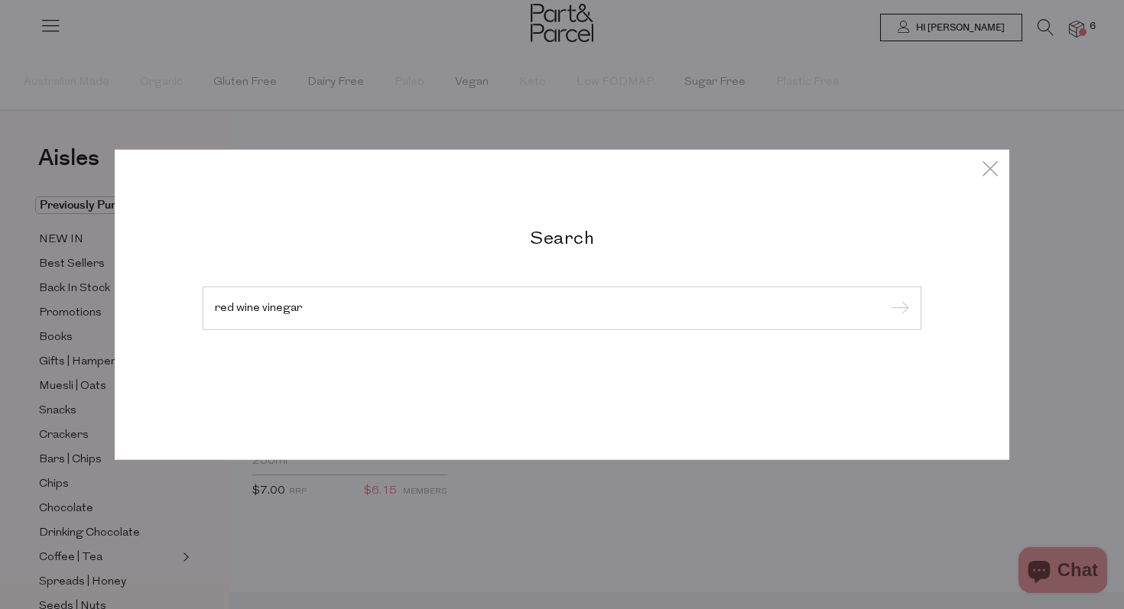
type input "red wine vinegar"
click at [886, 297] on input "submit" at bounding box center [897, 308] width 23 height 23
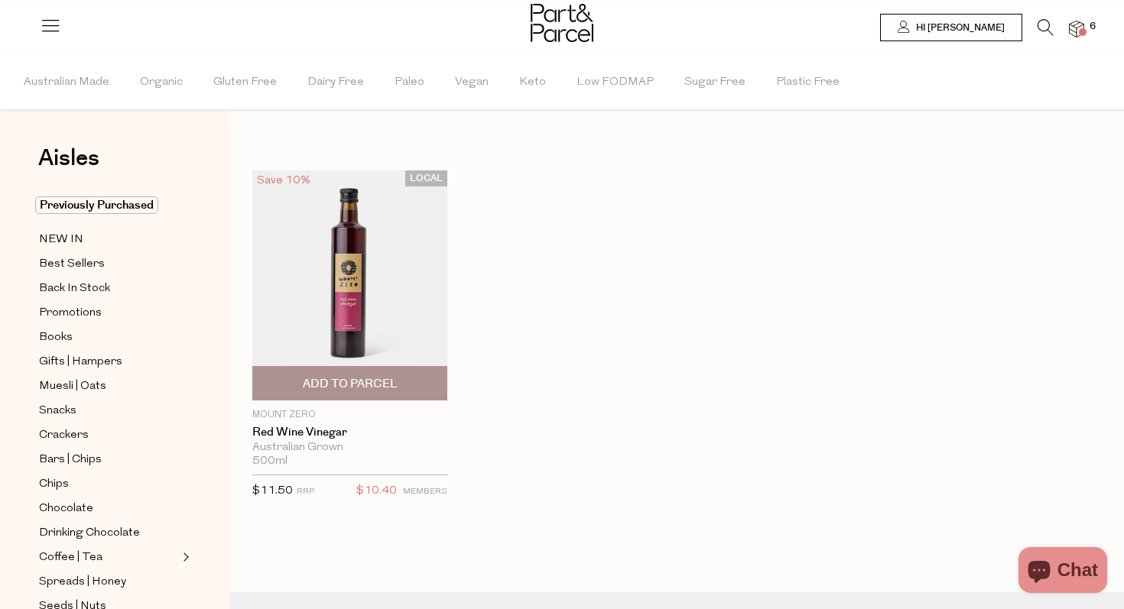
click at [365, 385] on span "Add To Parcel" at bounding box center [350, 384] width 95 height 16
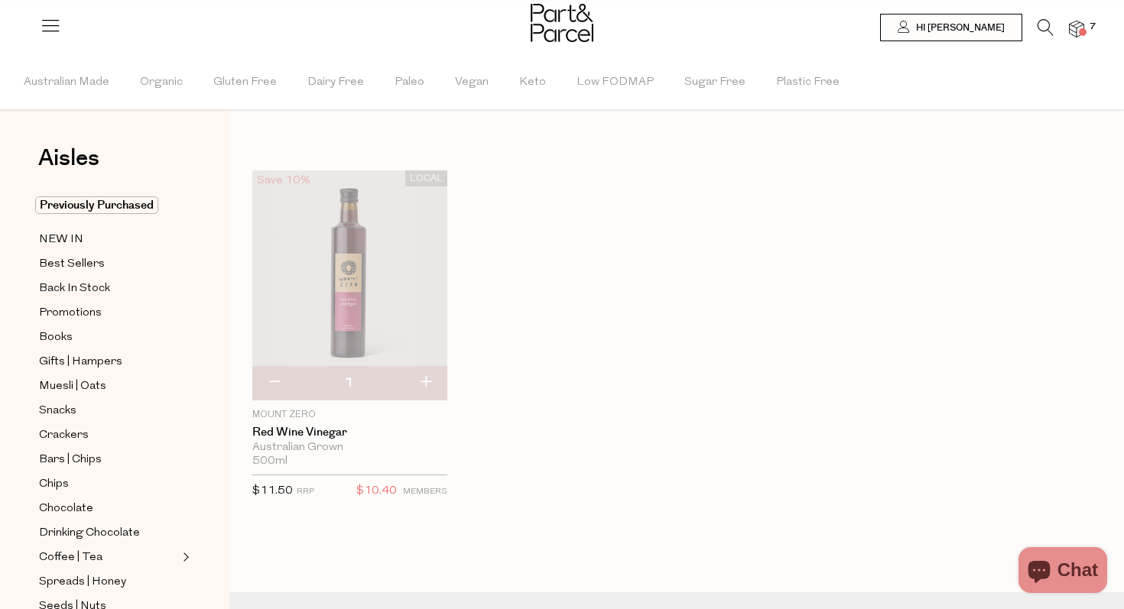
click at [1044, 18] on div at bounding box center [562, 25] width 1124 height 50
click at [1044, 28] on icon at bounding box center [1045, 27] width 16 height 17
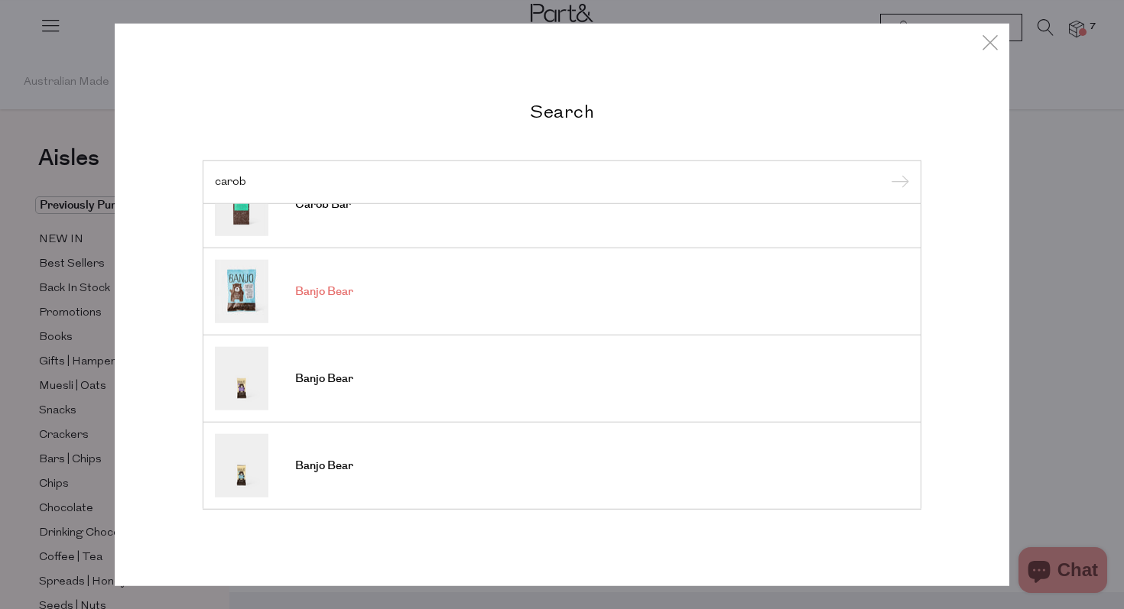
scroll to position [553, 0]
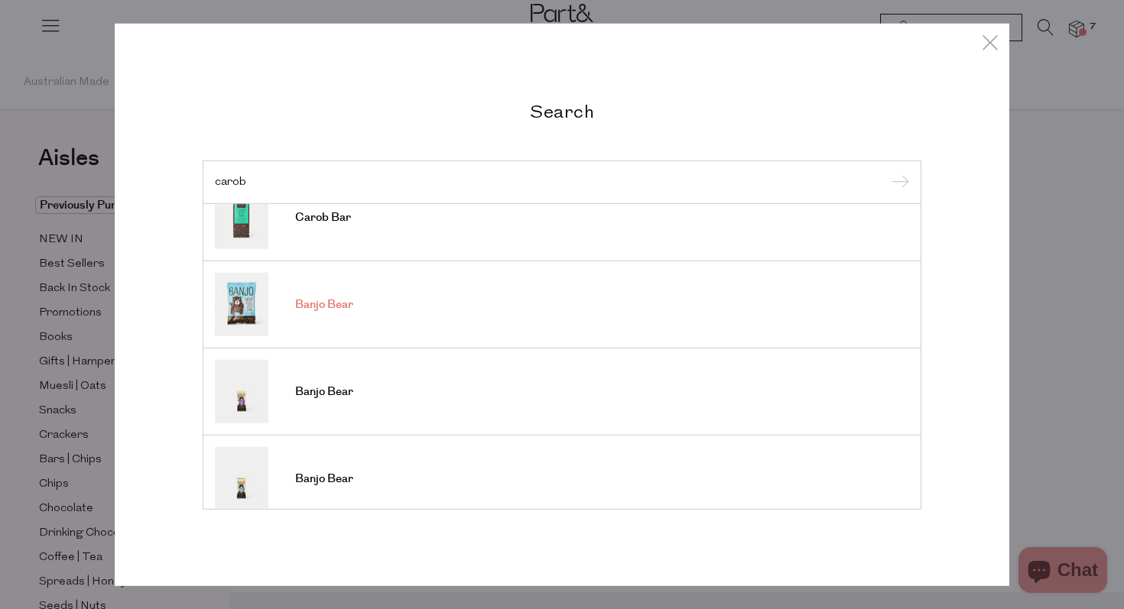
type input "carob"
click at [329, 303] on span "Banjo Bear" at bounding box center [324, 304] width 58 height 15
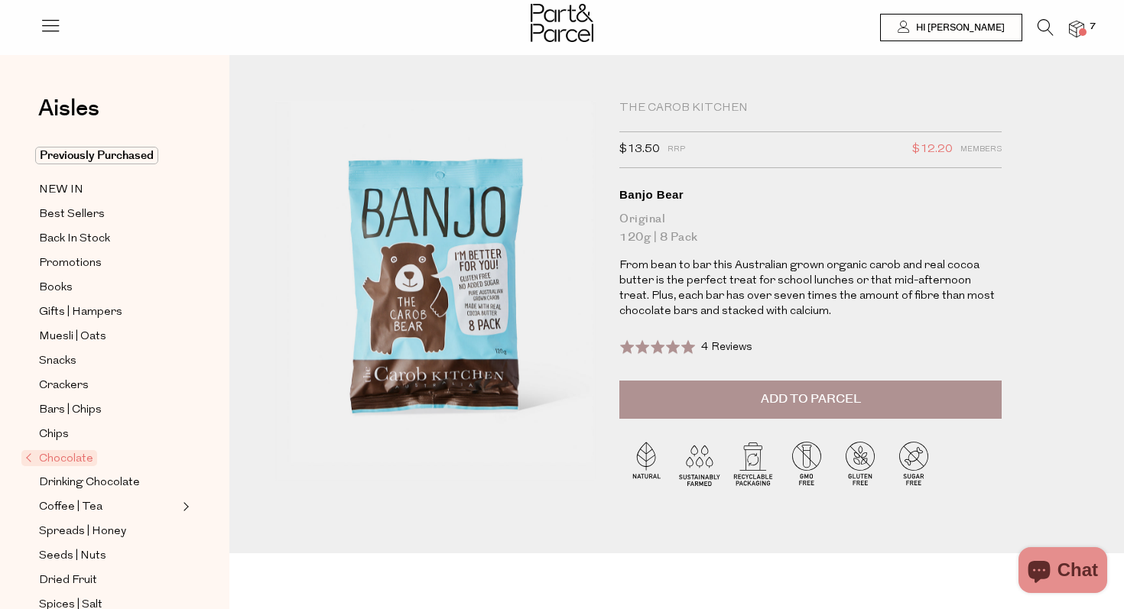
click at [1040, 24] on icon at bounding box center [1045, 27] width 16 height 17
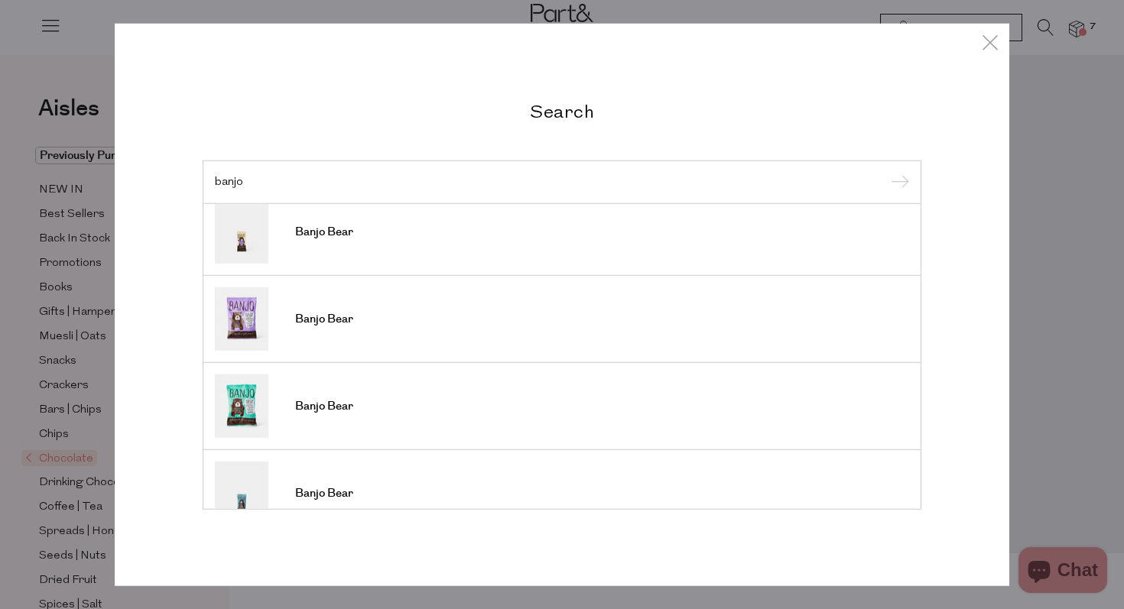
scroll to position [196, 0]
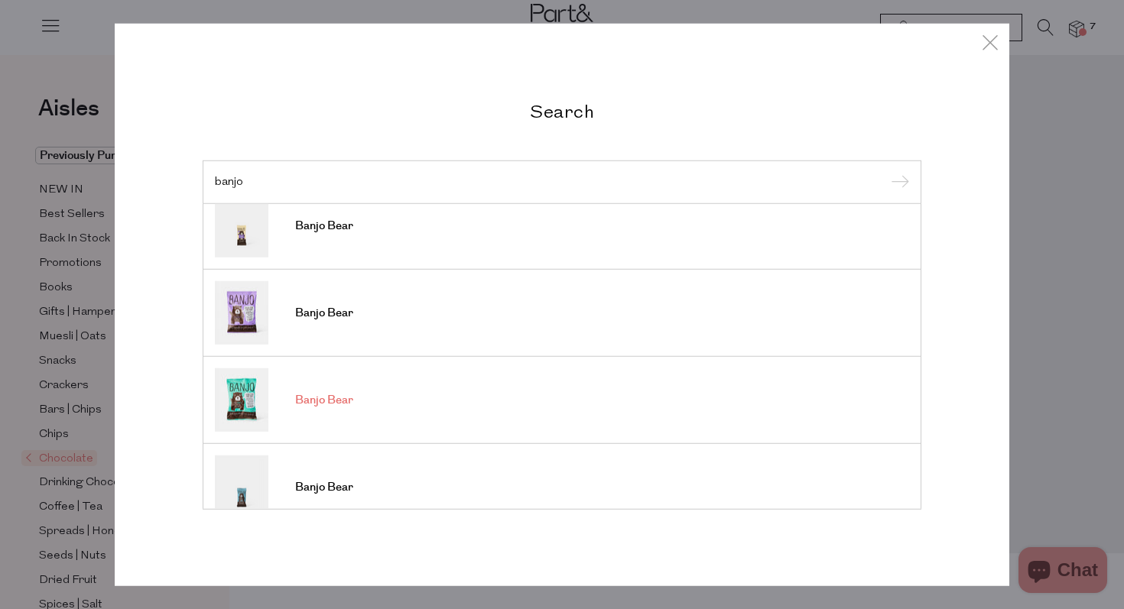
type input "banjo"
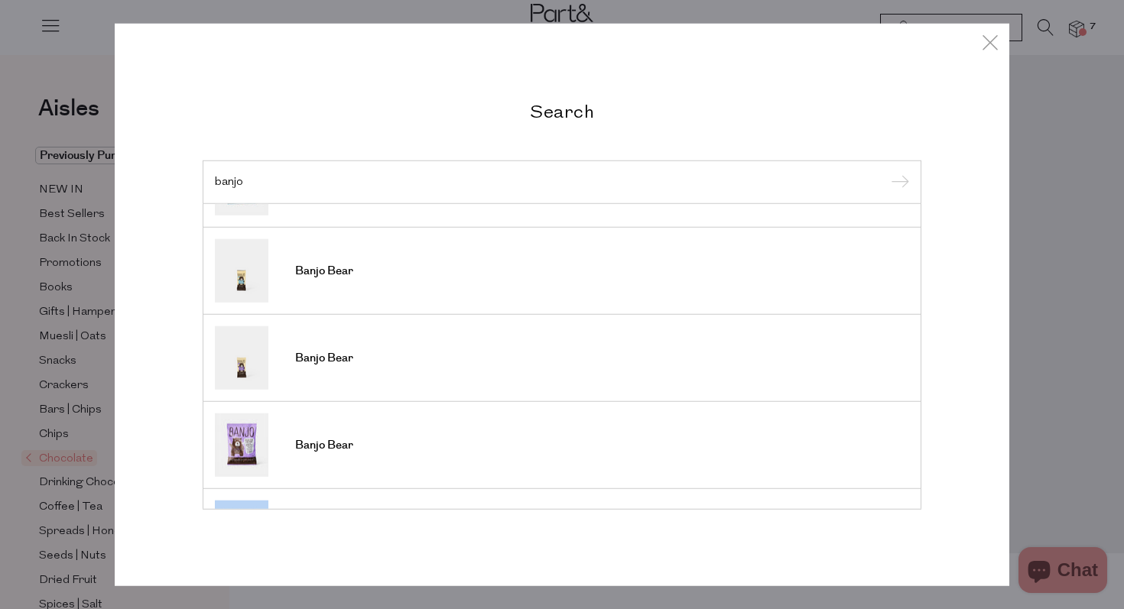
scroll to position [34, 0]
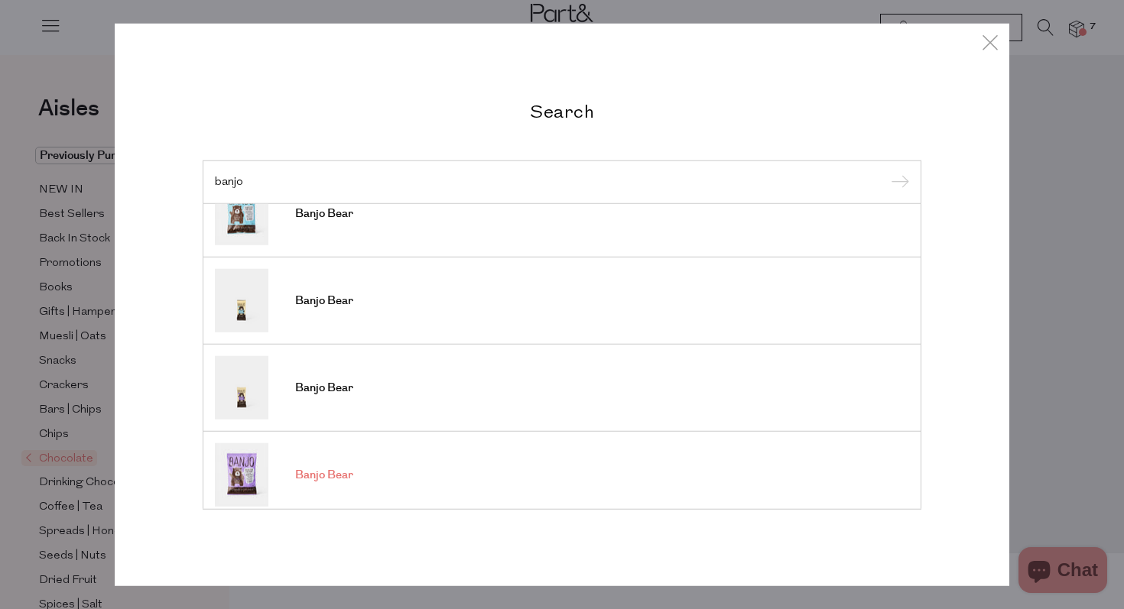
click at [320, 473] on span "Banjo Bear" at bounding box center [324, 475] width 58 height 15
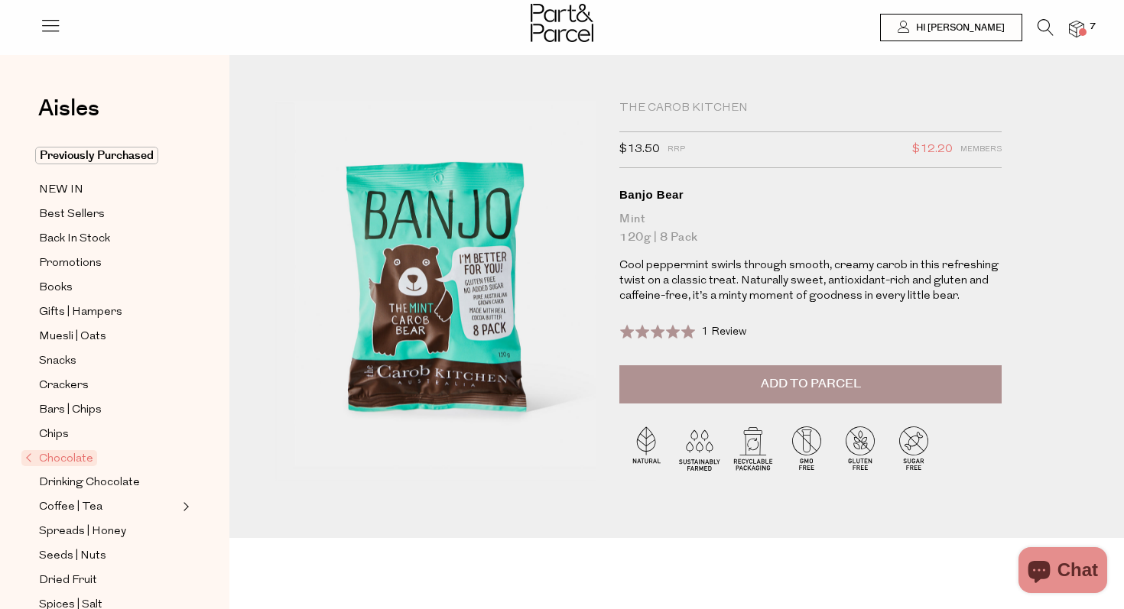
click at [829, 380] on span "Add to Parcel" at bounding box center [811, 384] width 100 height 18
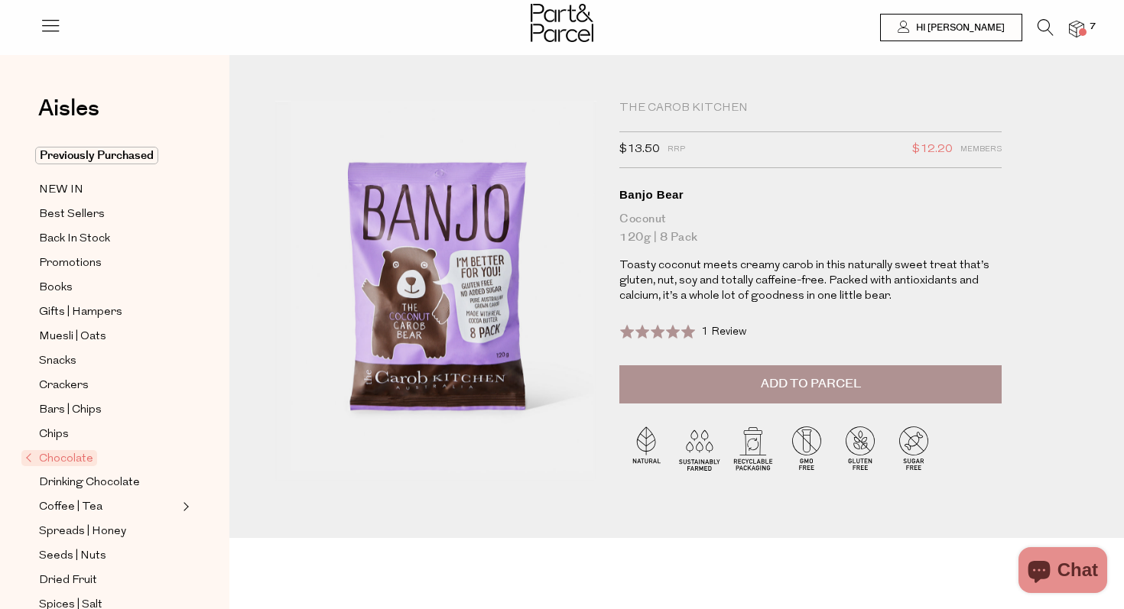
click at [806, 383] on span "Add to Parcel" at bounding box center [811, 384] width 100 height 18
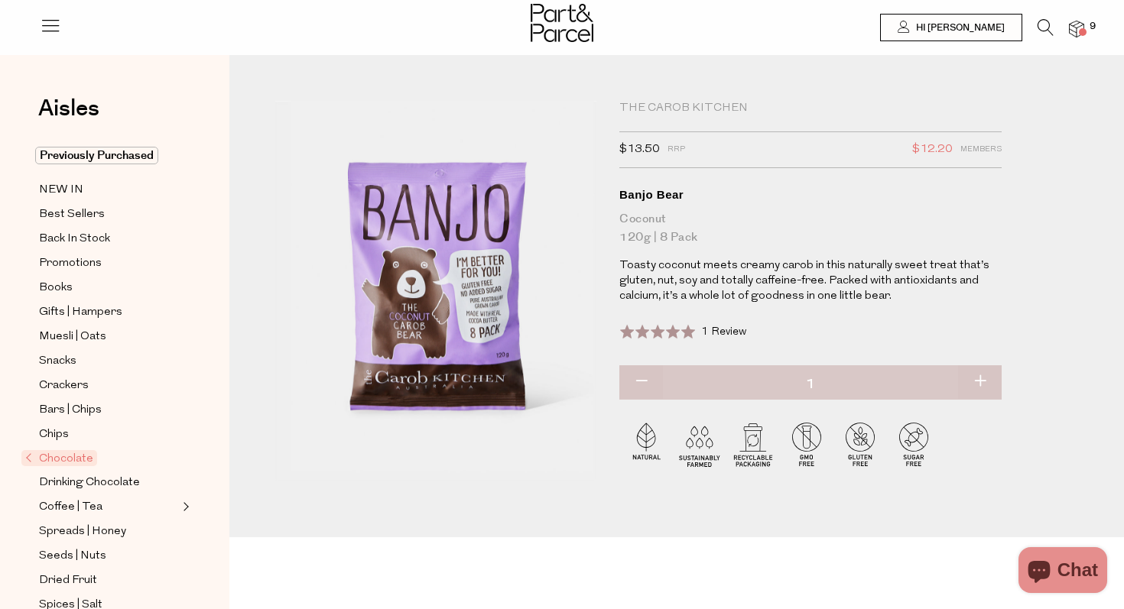
click at [1035, 19] on li at bounding box center [1037, 31] width 31 height 24
click at [1044, 35] on icon at bounding box center [1045, 27] width 16 height 17
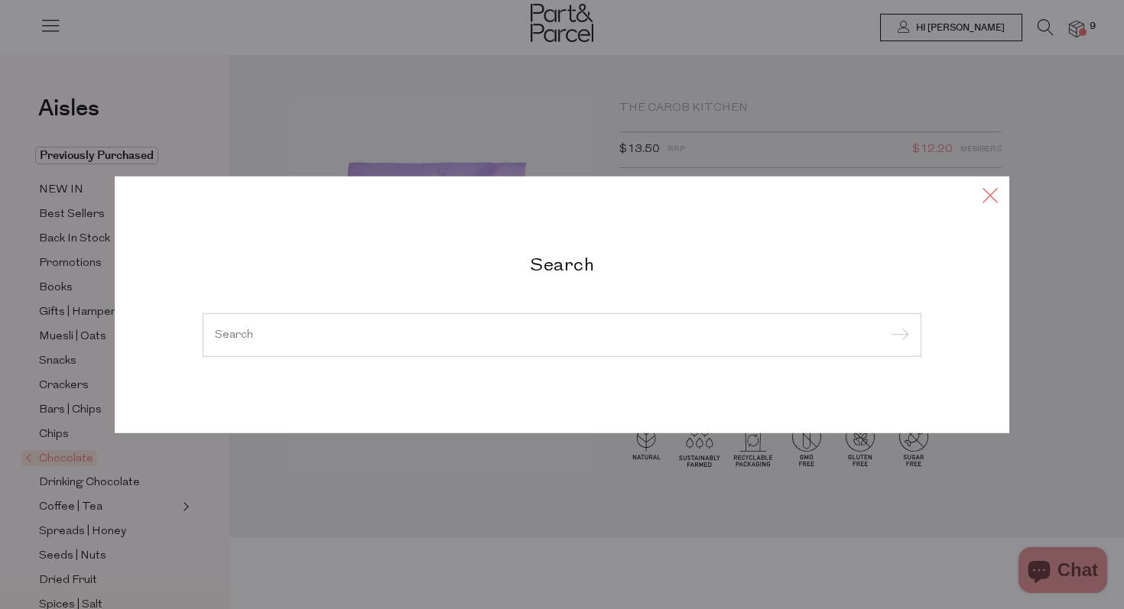
click at [986, 200] on icon at bounding box center [990, 194] width 23 height 22
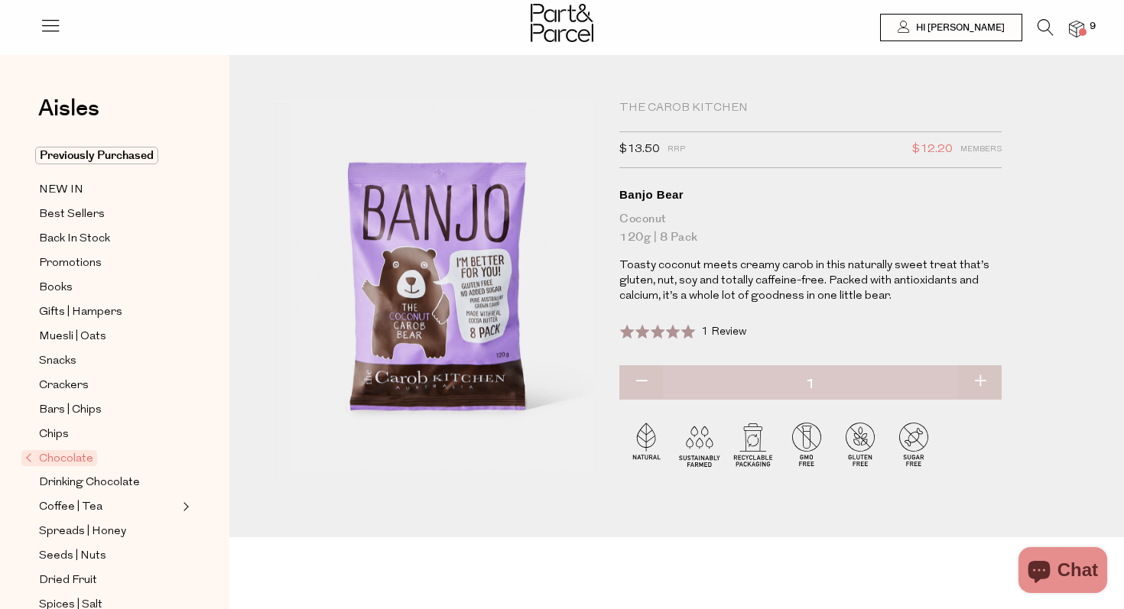
click at [1038, 38] on link at bounding box center [1045, 32] width 16 height 16
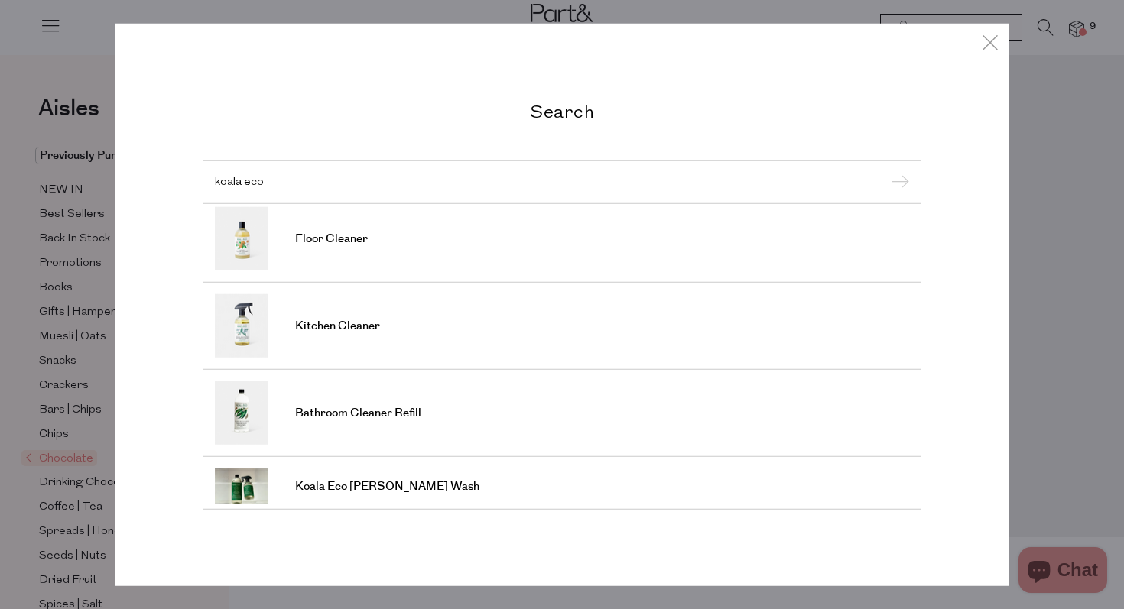
scroll to position [542, 0]
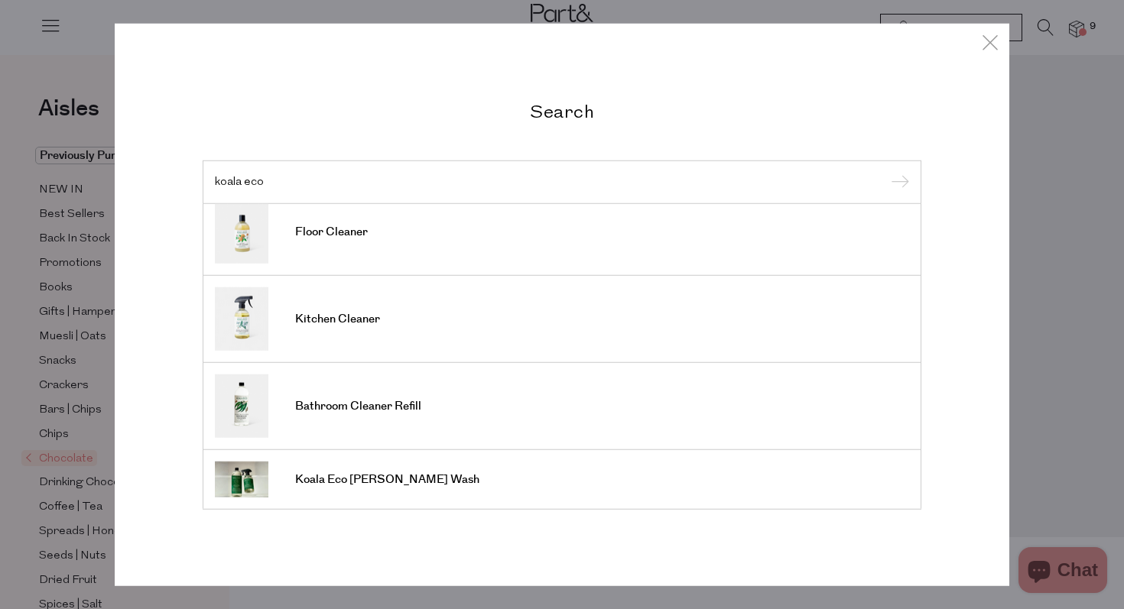
click at [315, 187] on input "koala eco" at bounding box center [562, 181] width 694 height 11
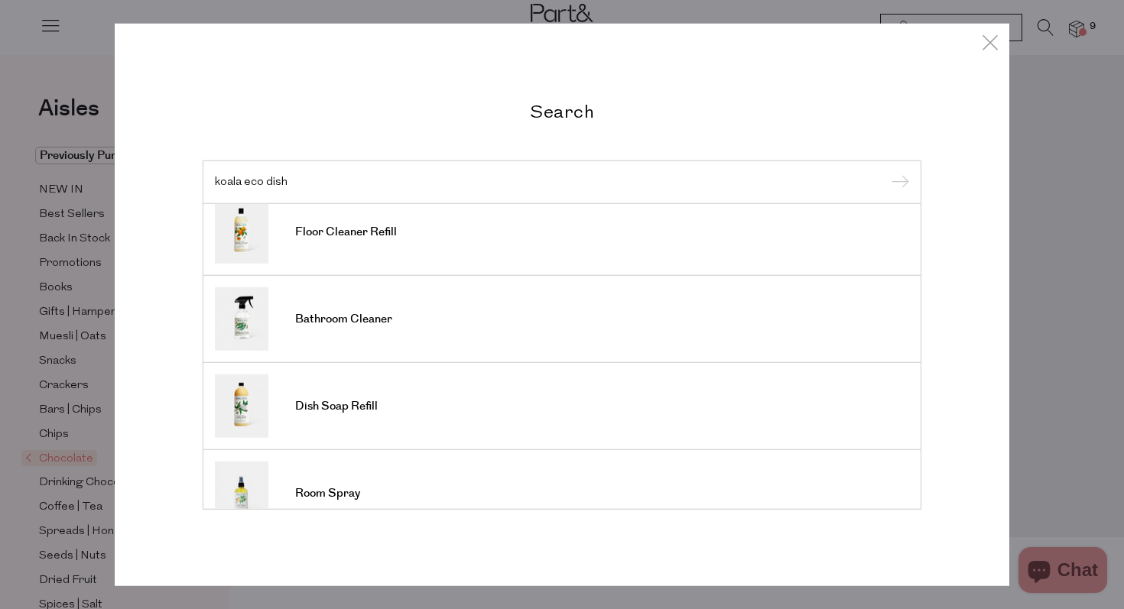
scroll to position [395, 0]
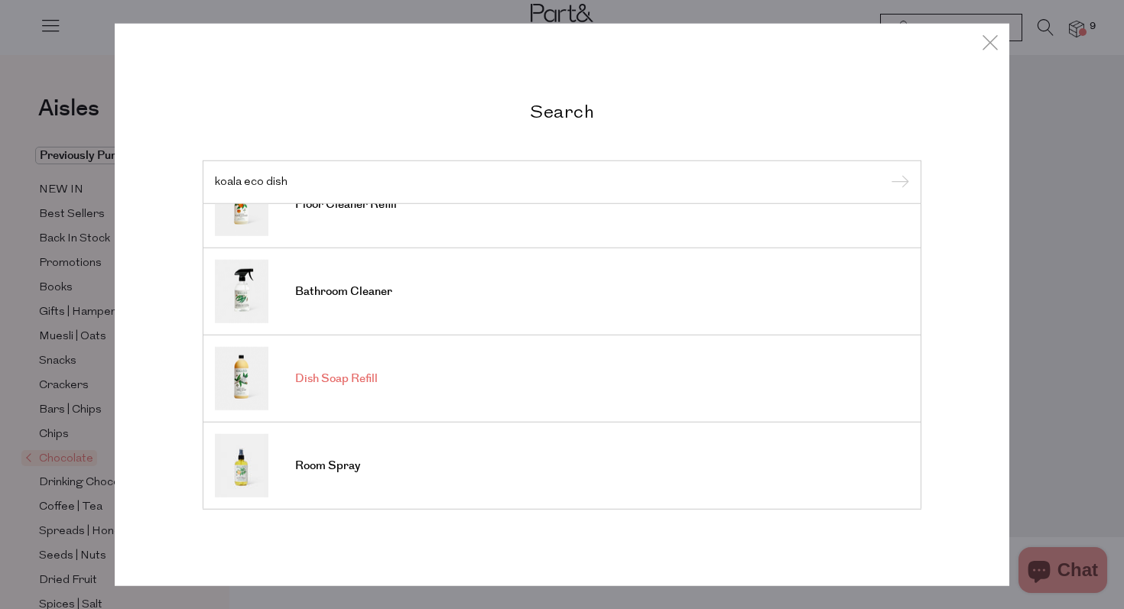
type input "koala eco dish"
click at [346, 381] on span "Dish Soap Refill" at bounding box center [336, 379] width 83 height 15
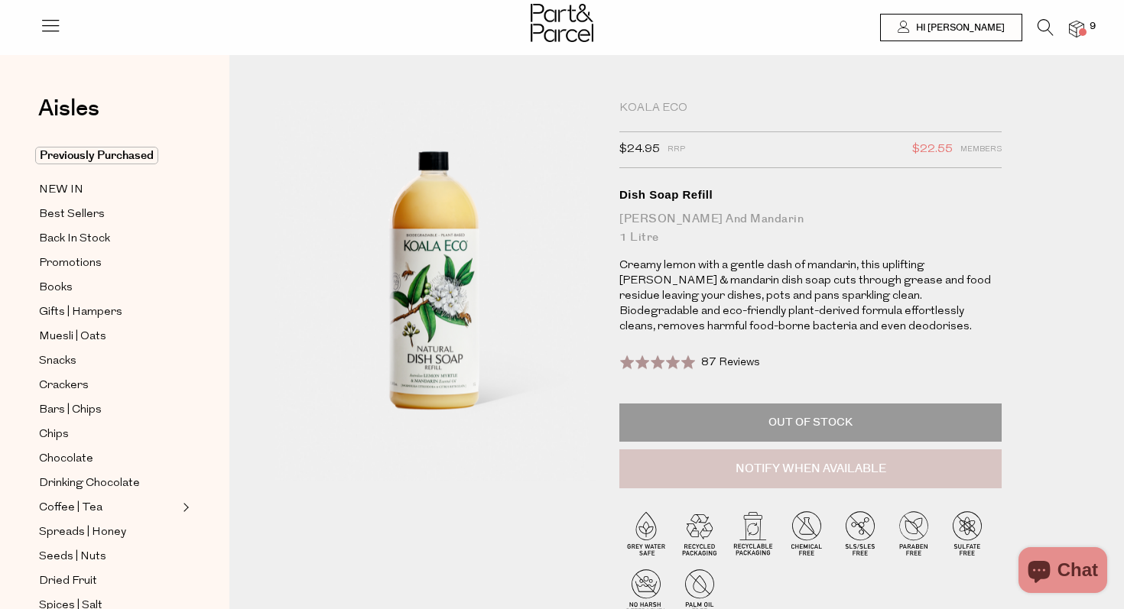
click at [781, 473] on button "Notify When Available" at bounding box center [810, 470] width 382 height 40
type input "Notify when available"
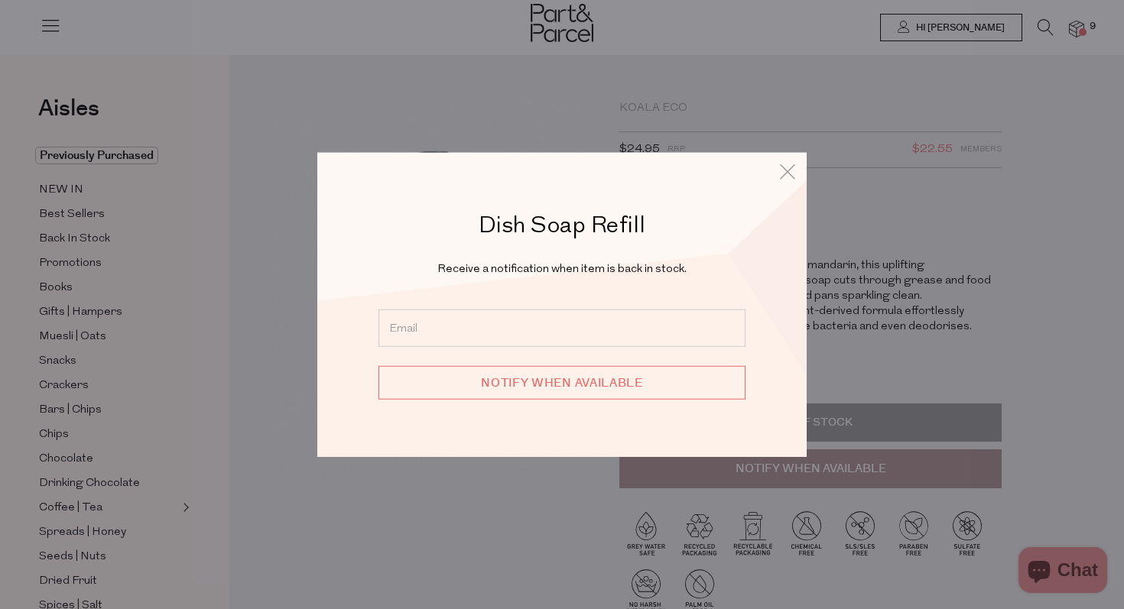
click at [575, 322] on input "email" at bounding box center [561, 328] width 367 height 37
type input "[PERSON_NAME][EMAIL_ADDRESS][DOMAIN_NAME]"
click at [550, 390] on input "Notify when available" at bounding box center [561, 383] width 367 height 34
type input "We will be in touch"
click at [787, 175] on icon at bounding box center [787, 171] width 23 height 22
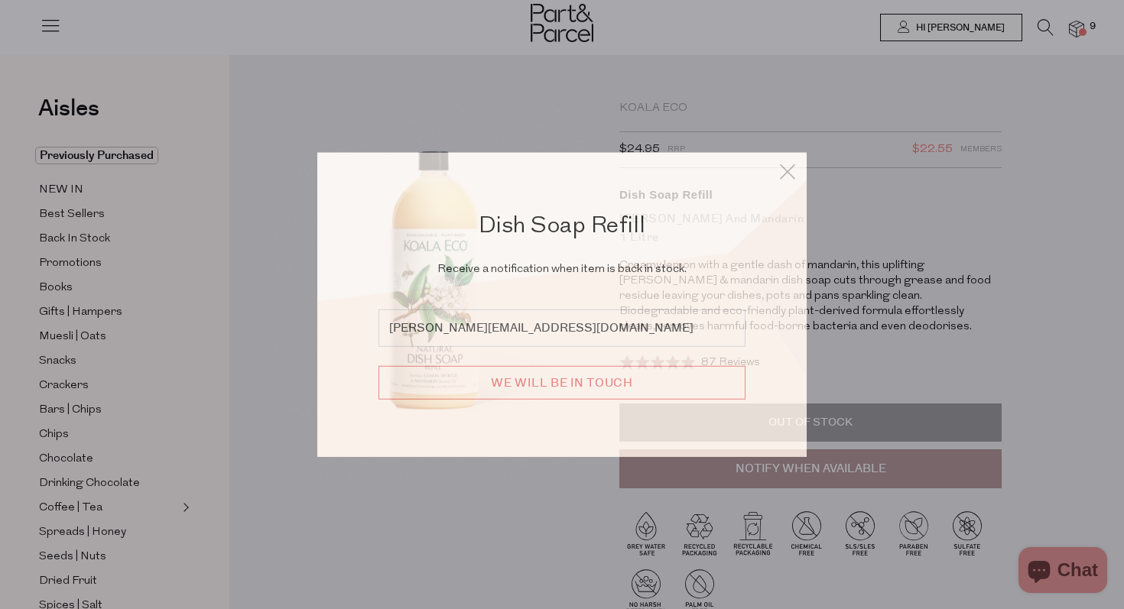
click at [1079, 79] on div "Dish Soap Refill Receive a notification when item is back in stock. emilia_sutt…" at bounding box center [562, 304] width 1124 height 609
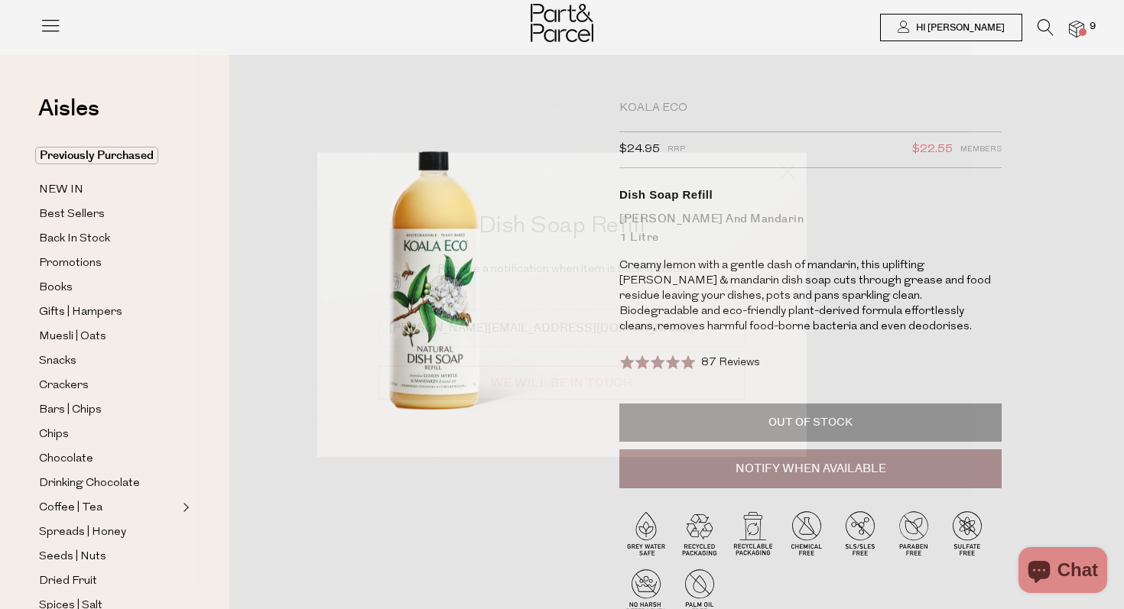
click at [1067, 23] on div "Dish Soap Refill Receive a notification when item is back in stock. emilia_sutt…" at bounding box center [562, 304] width 1124 height 609
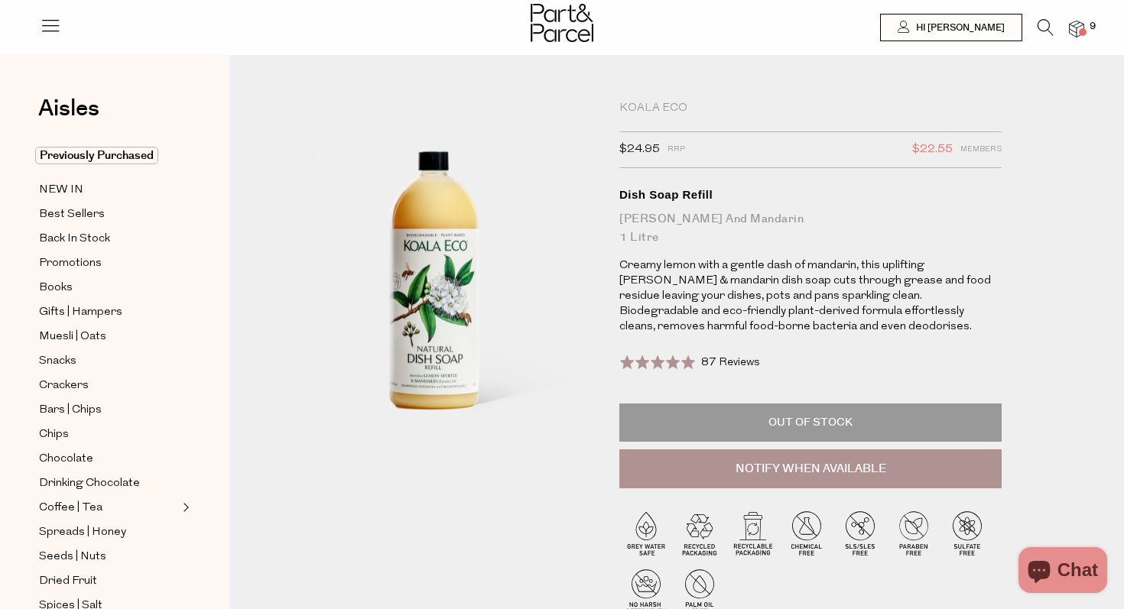
click at [1071, 26] on img at bounding box center [1076, 30] width 15 height 18
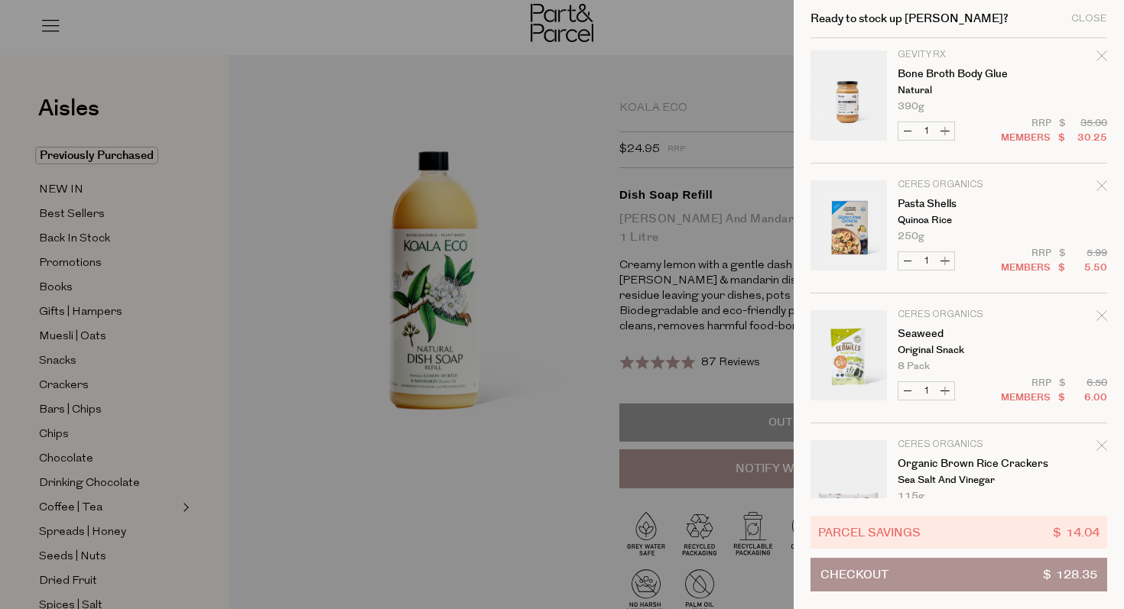
scroll to position [707, 0]
